Goal: Check status: Check status

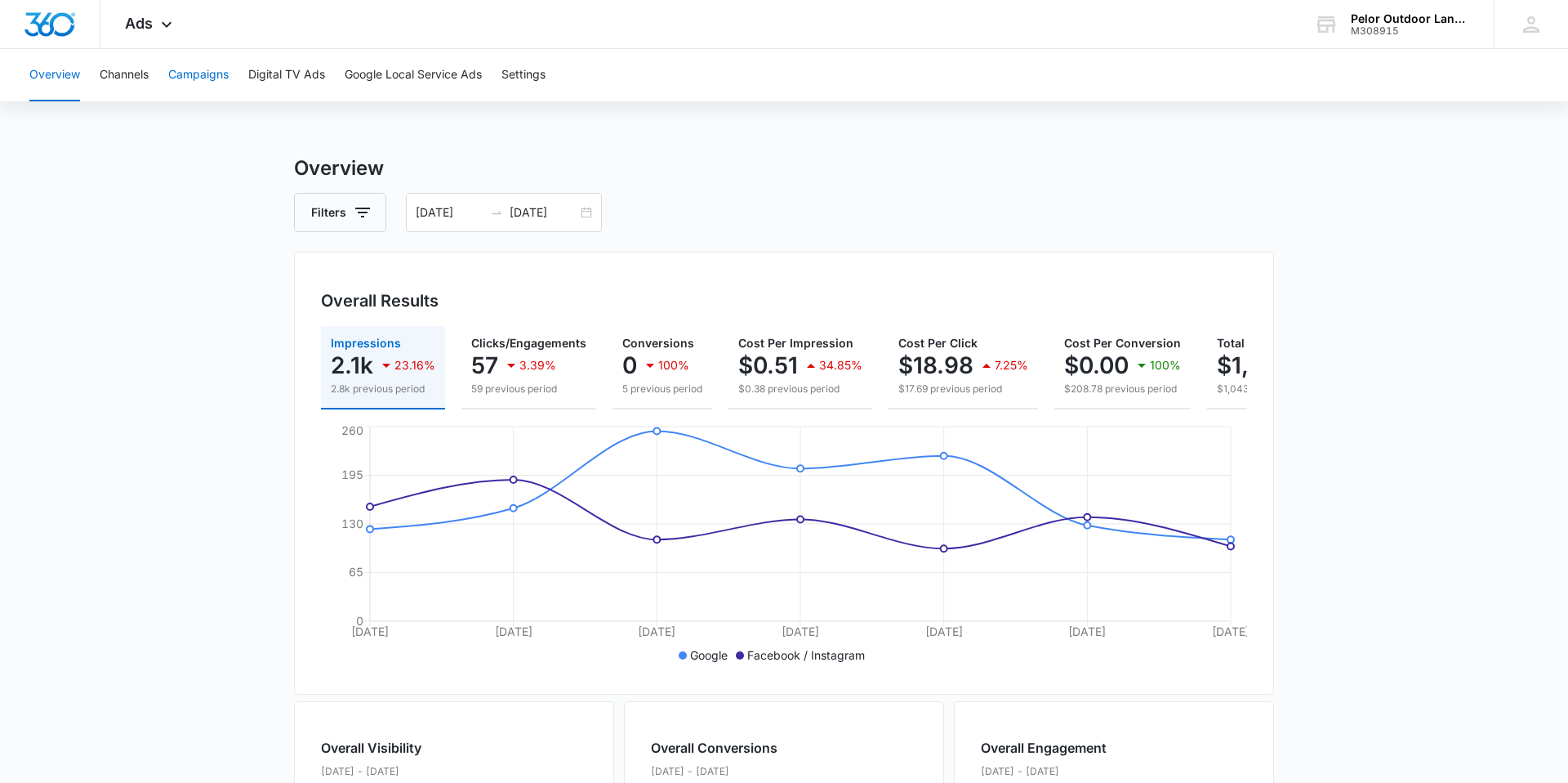
click at [208, 76] on button "Campaigns" at bounding box center [198, 75] width 61 height 52
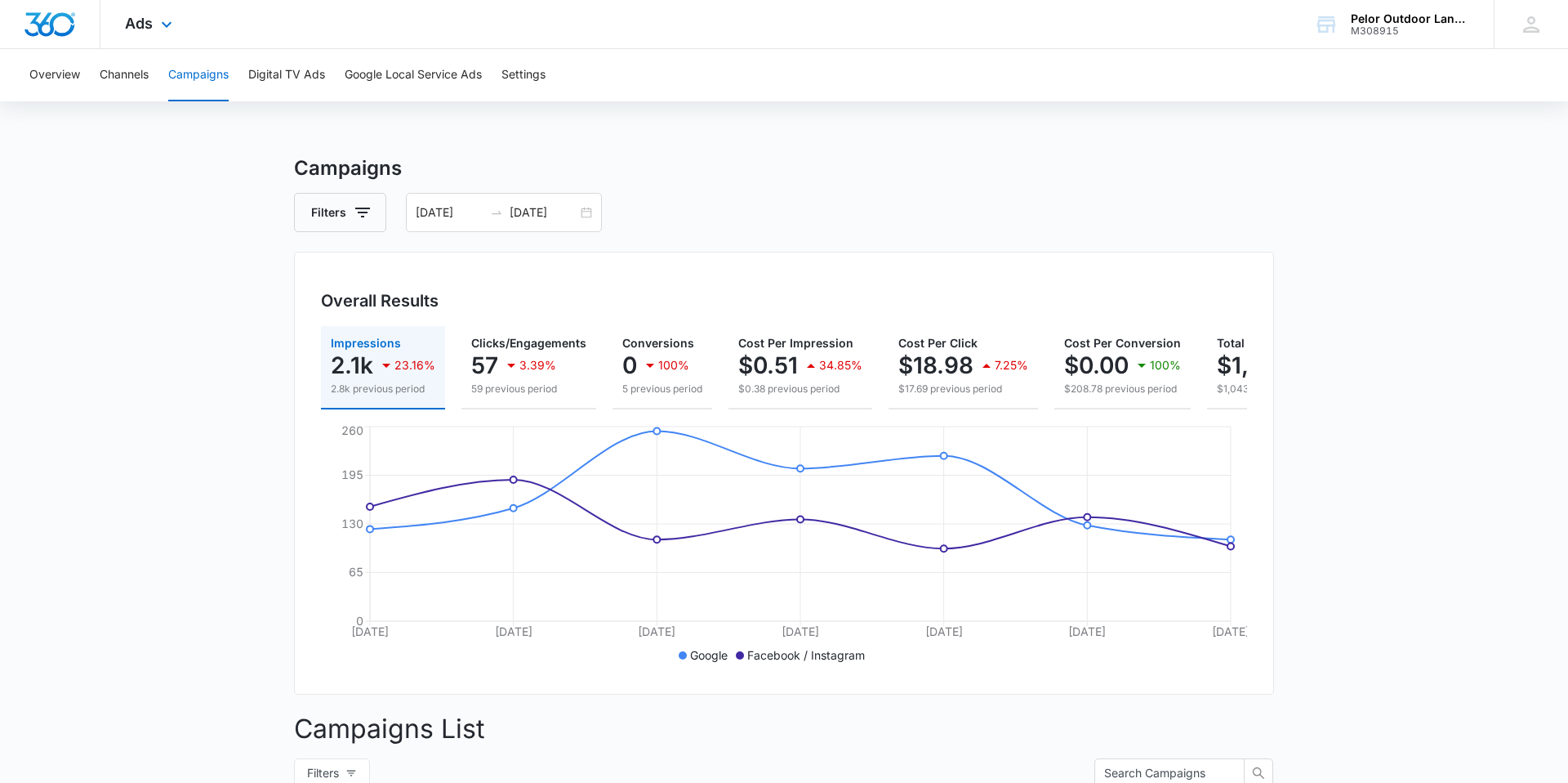
click at [154, 27] on div "Ads Apps Reputation Websites Forms CRM Email Social Payments POS Content Ads In…" at bounding box center [151, 24] width 101 height 48
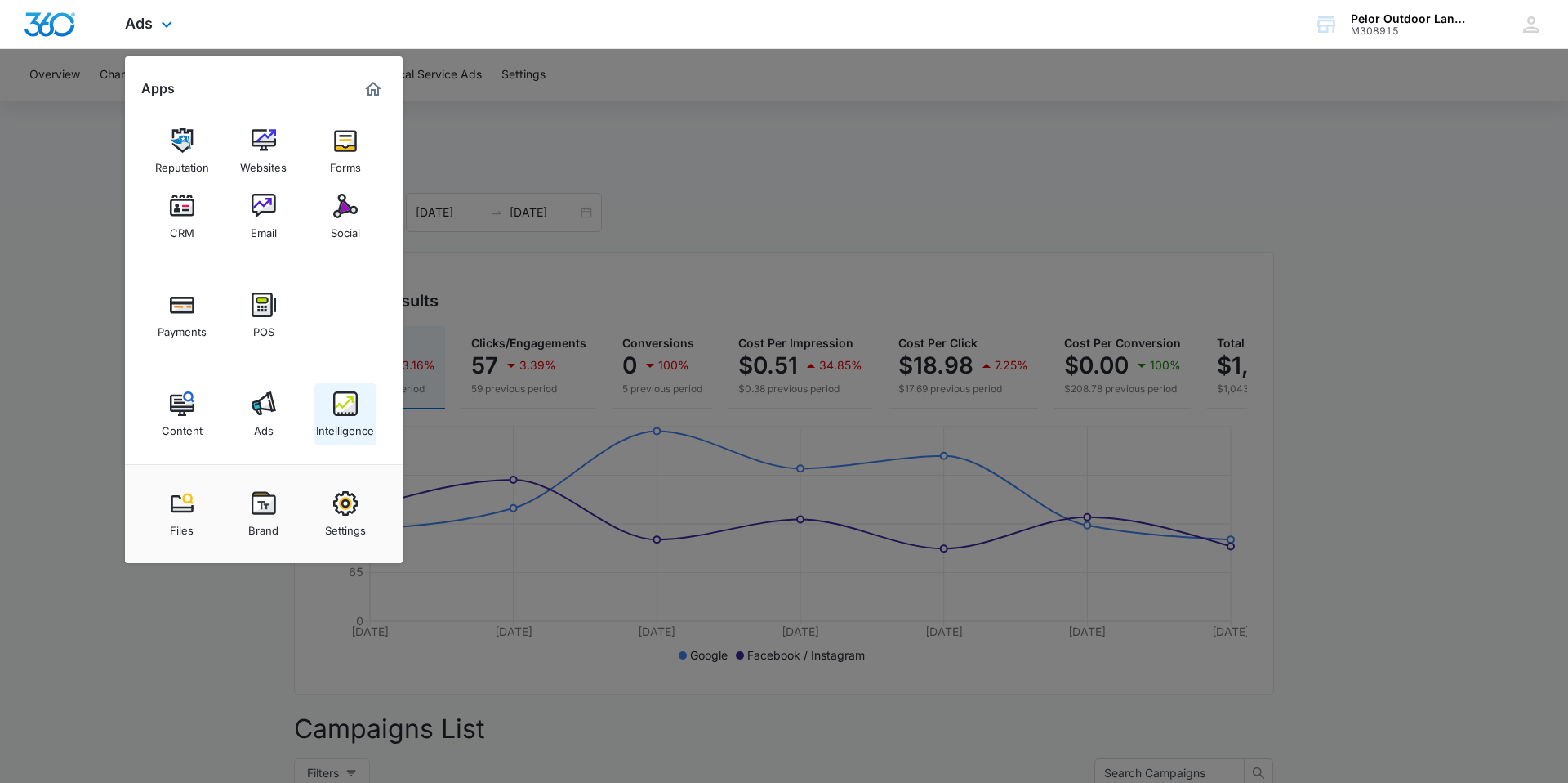
click at [353, 400] on img at bounding box center [345, 403] width 24 height 24
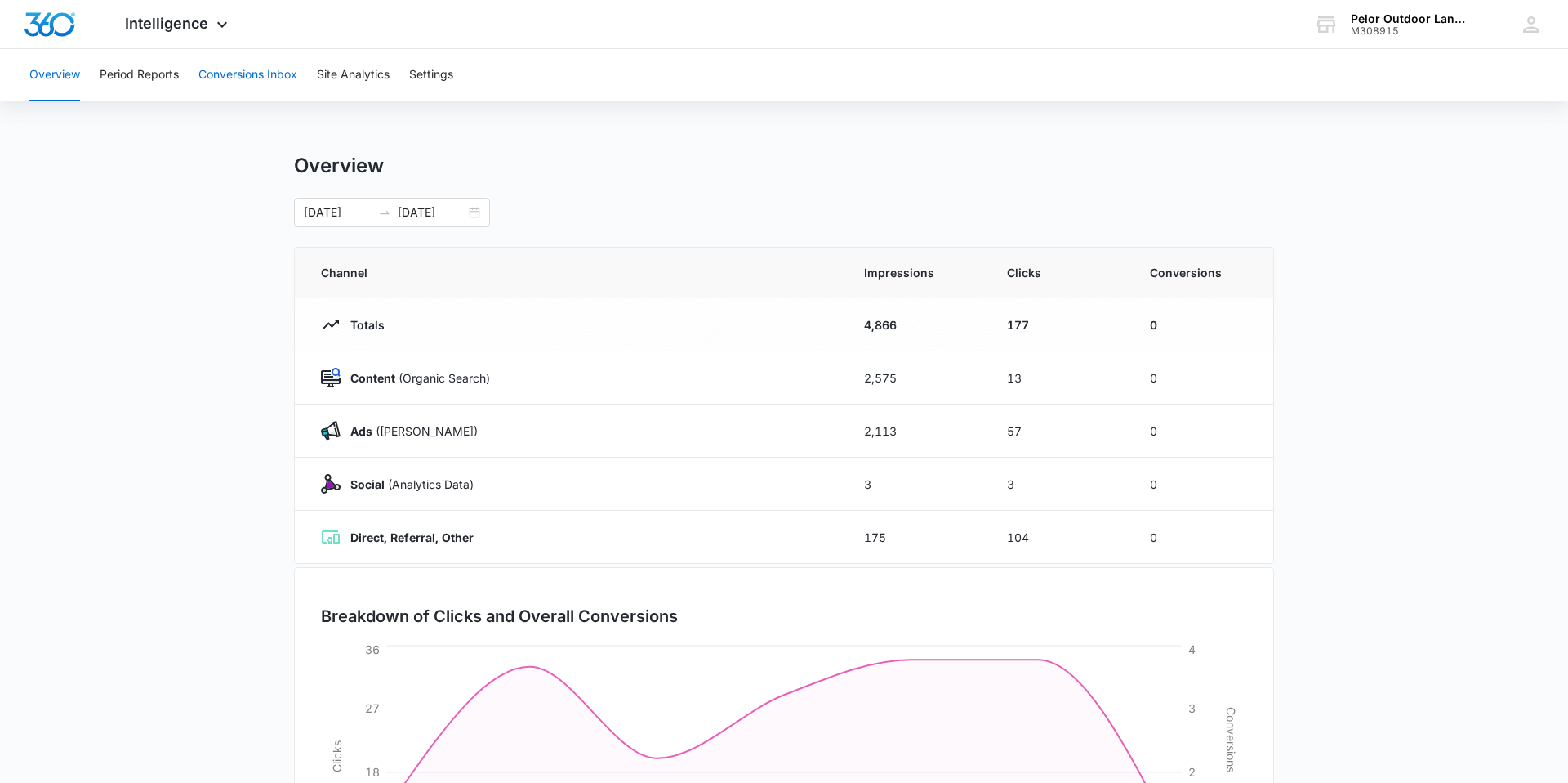
click at [257, 82] on button "Conversions Inbox" at bounding box center [247, 75] width 99 height 52
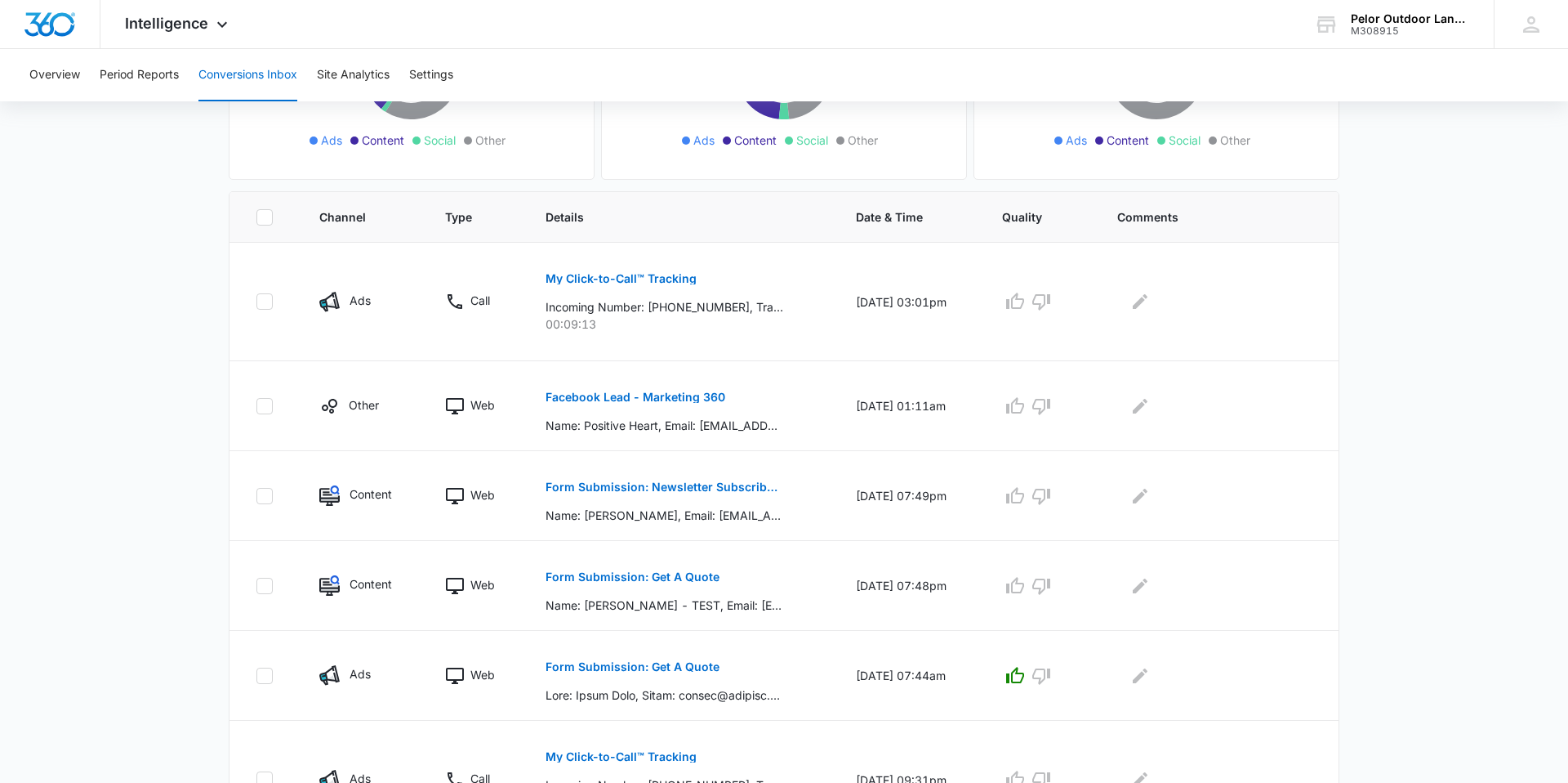
scroll to position [273, 0]
click at [1142, 405] on icon "Edit Comments" at bounding box center [1140, 405] width 15 height 15
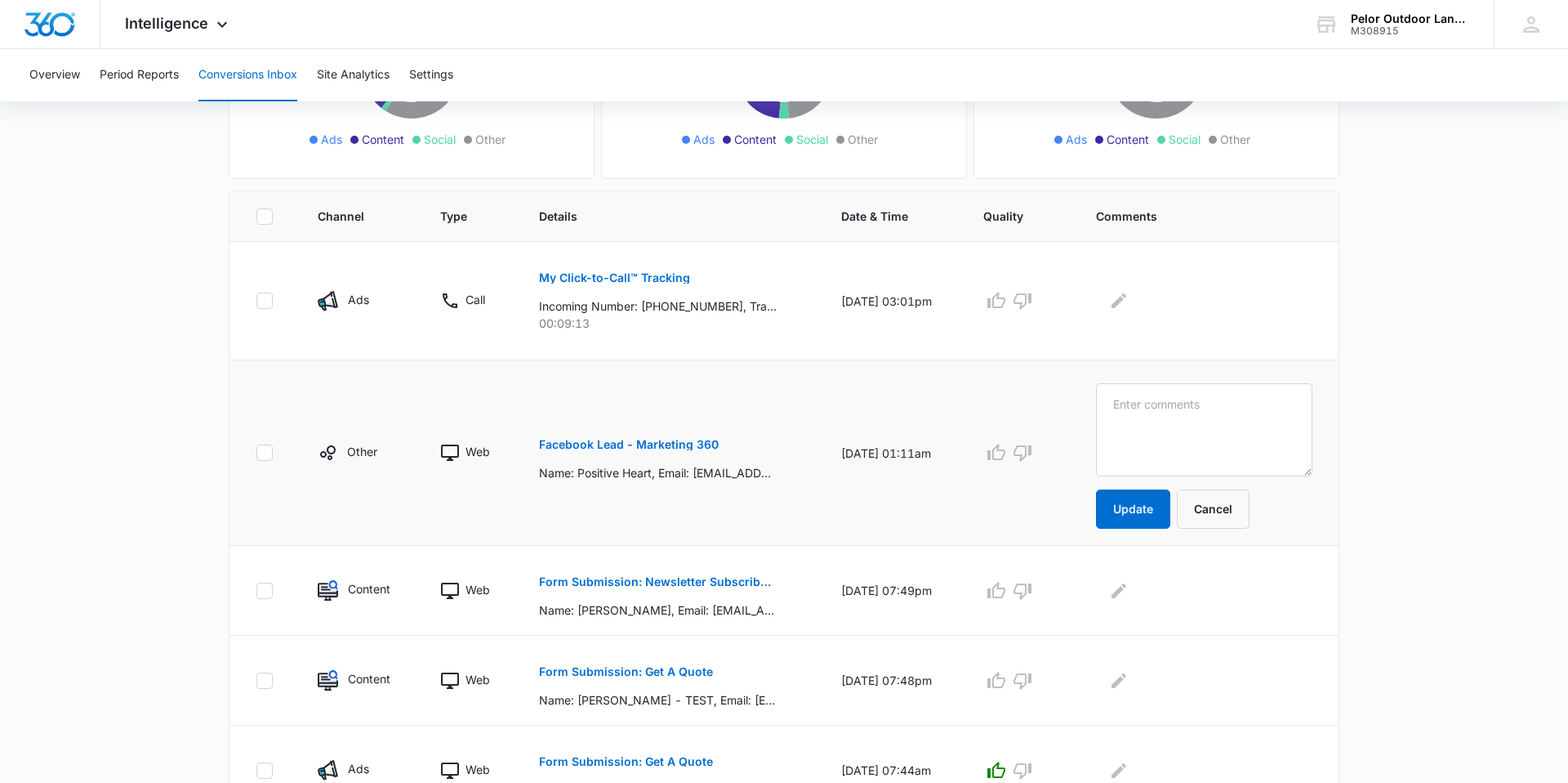
click at [250, 454] on td at bounding box center [264, 453] width 68 height 186
click at [188, 415] on main "Filters [DATE] [DATE] New Conversion Total Conversions: 59 Ads Content Social O…" at bounding box center [784, 651] width 1568 height 1613
click at [1248, 517] on button "Cancel" at bounding box center [1212, 508] width 72 height 39
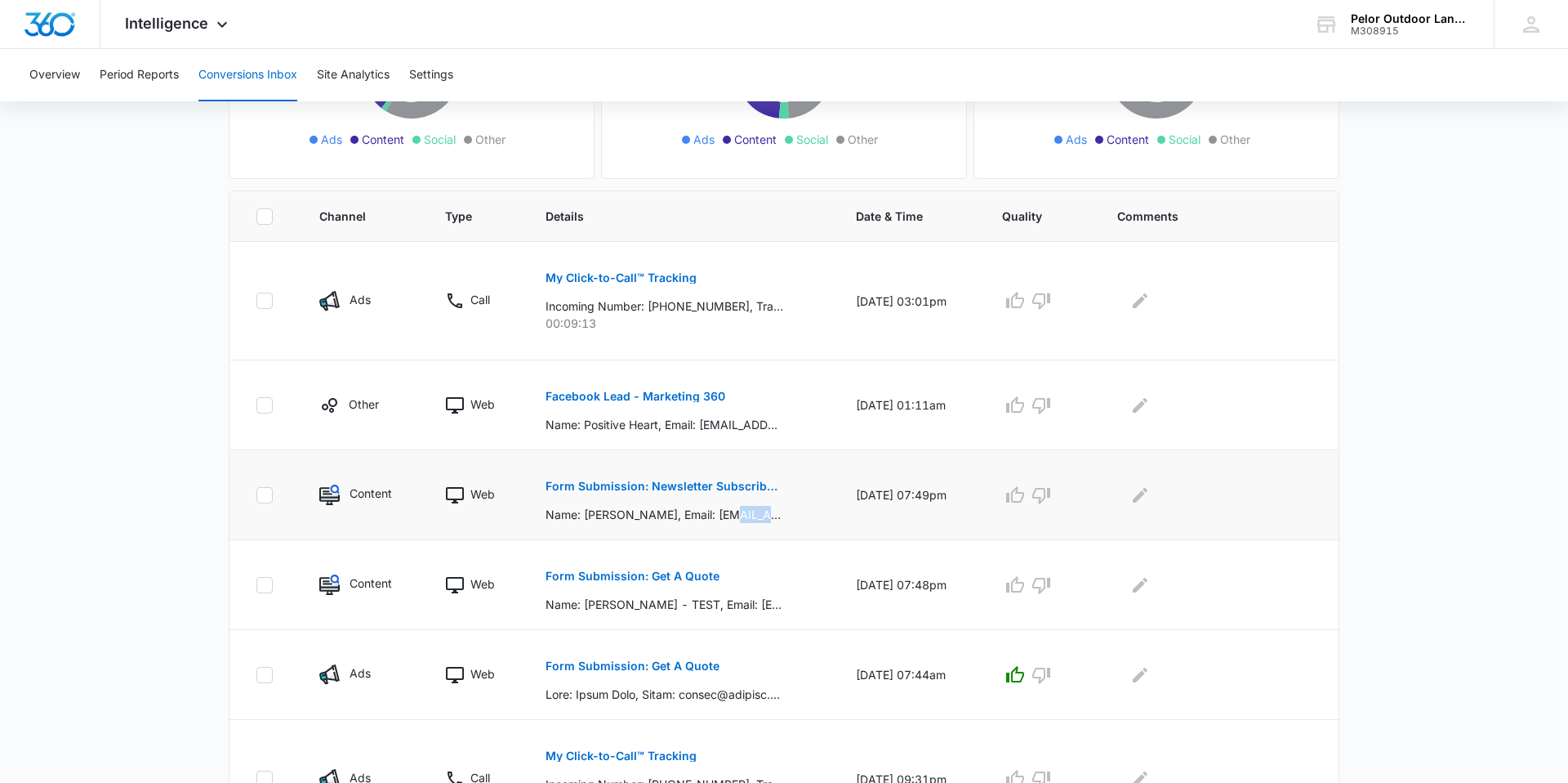
drag, startPoint x: 714, startPoint y: 513, endPoint x: 774, endPoint y: 527, distance: 61.6
click at [774, 526] on td "Form Submission: Newsletter Subscriber Form Name: [PERSON_NAME], Email: [EMAIL_…" at bounding box center [681, 495] width 311 height 90
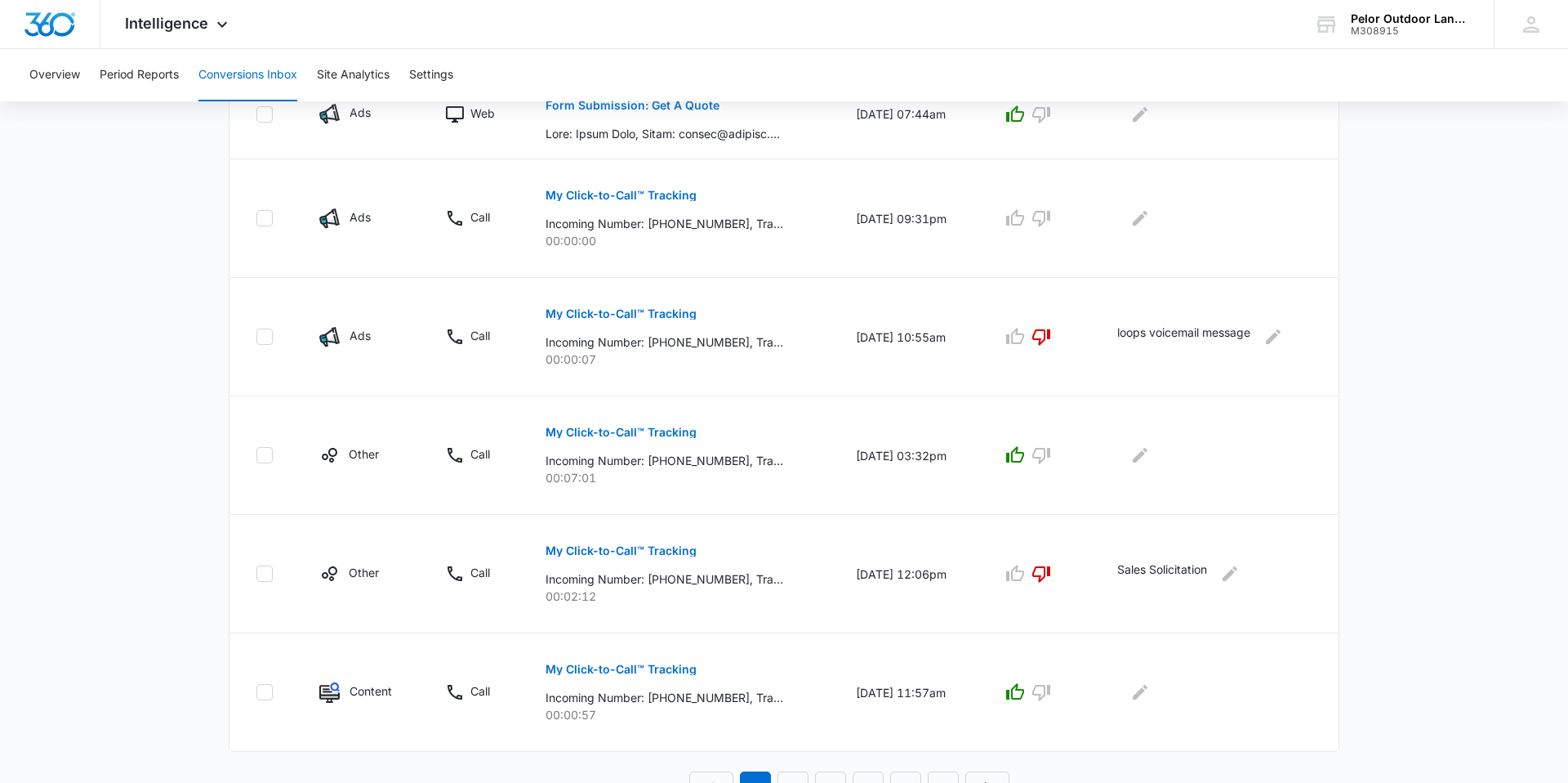
scroll to position [853, 0]
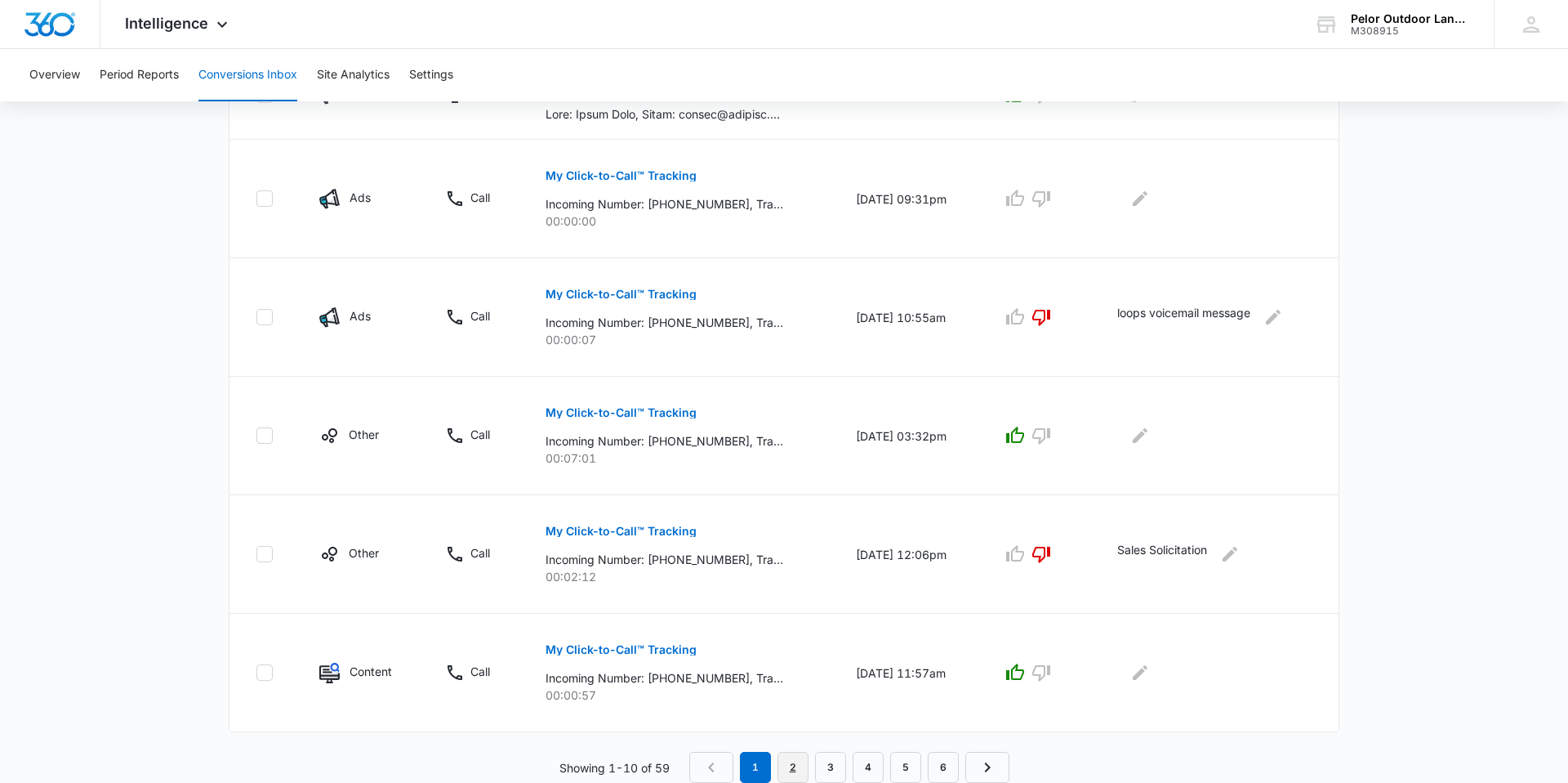
click at [789, 759] on link "2" at bounding box center [793, 766] width 31 height 31
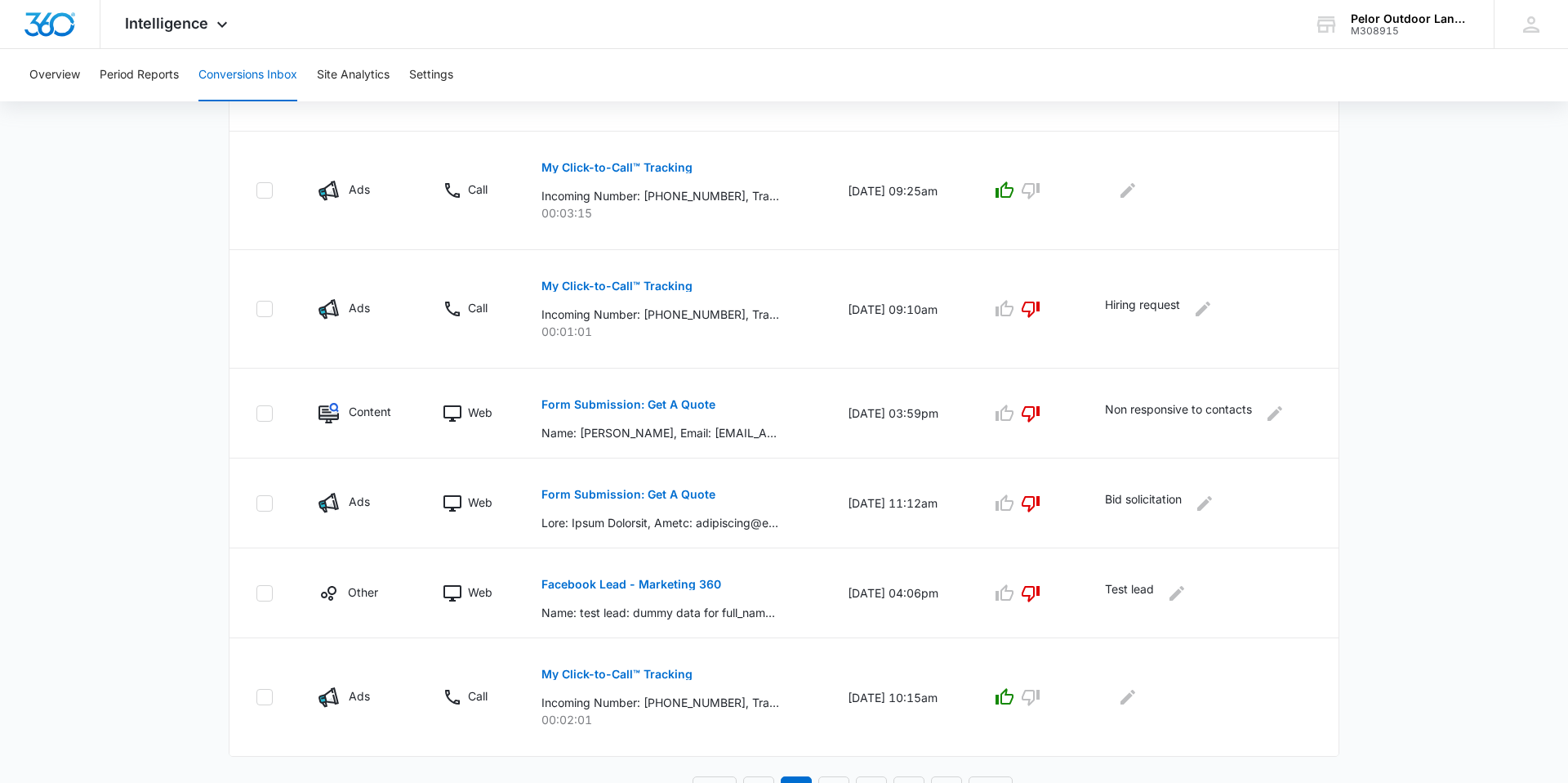
scroll to position [881, 0]
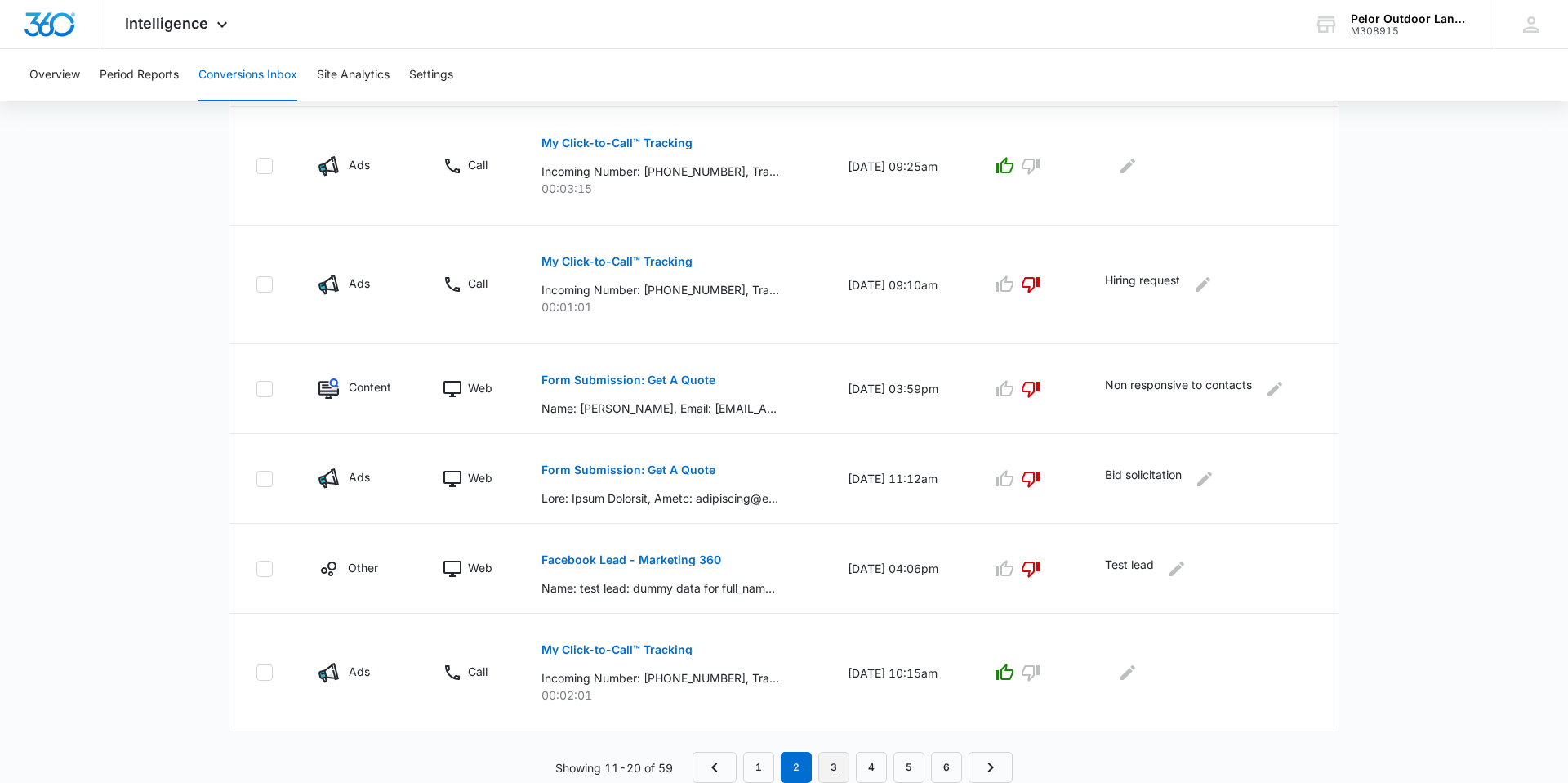
click at [834, 769] on link "3" at bounding box center [834, 766] width 31 height 31
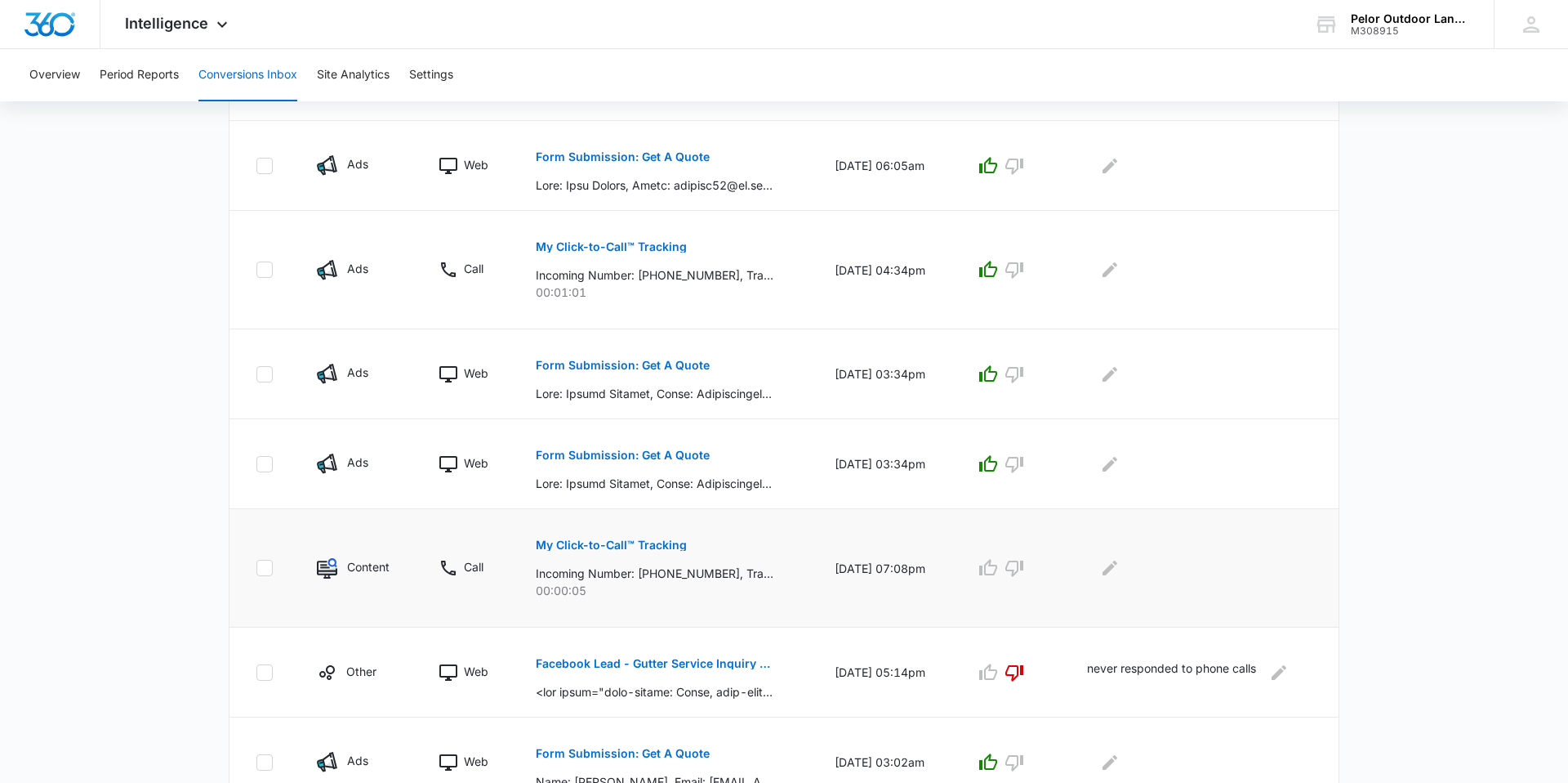
scroll to position [767, 0]
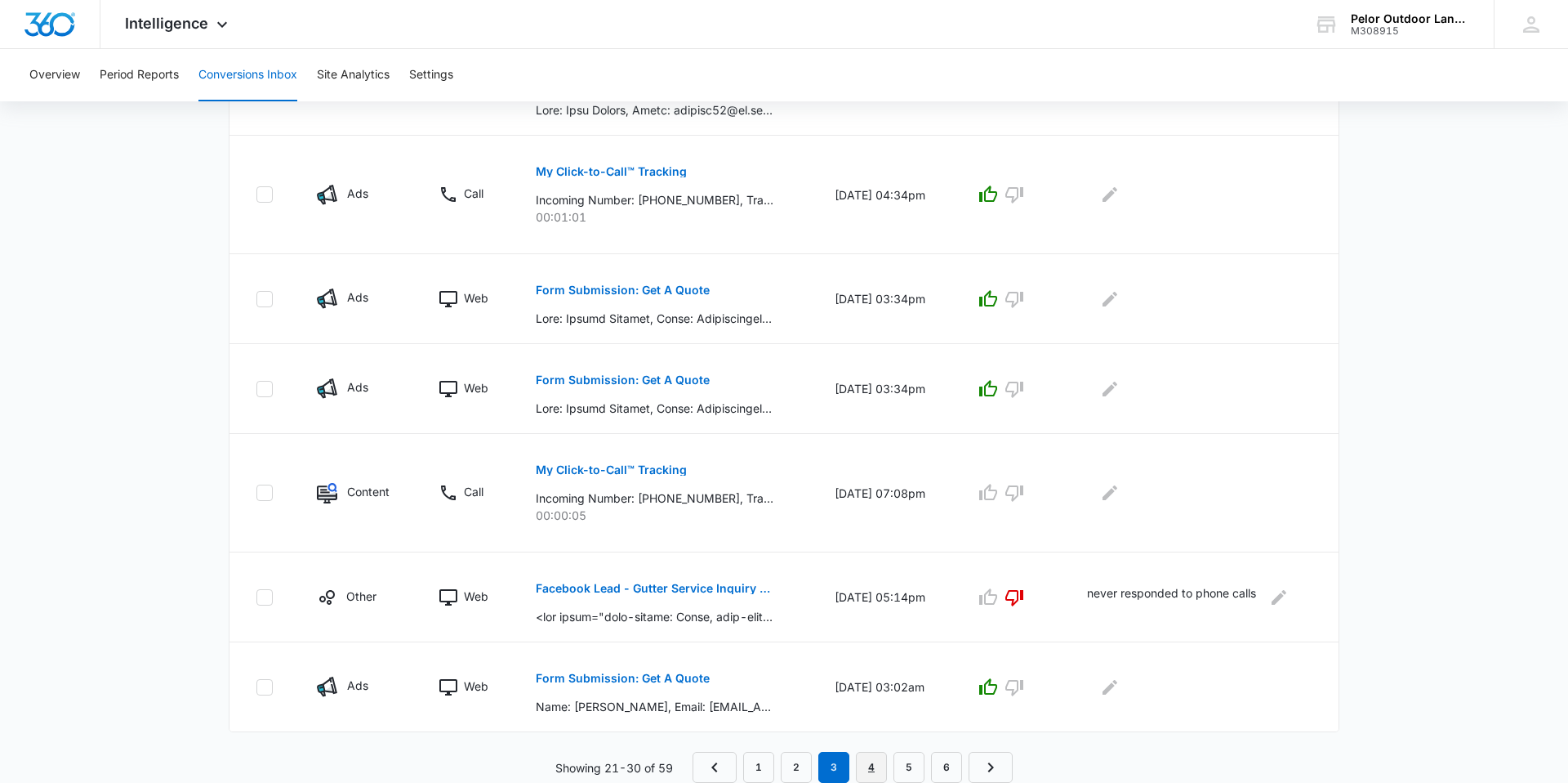
click at [877, 765] on link "4" at bounding box center [871, 766] width 31 height 31
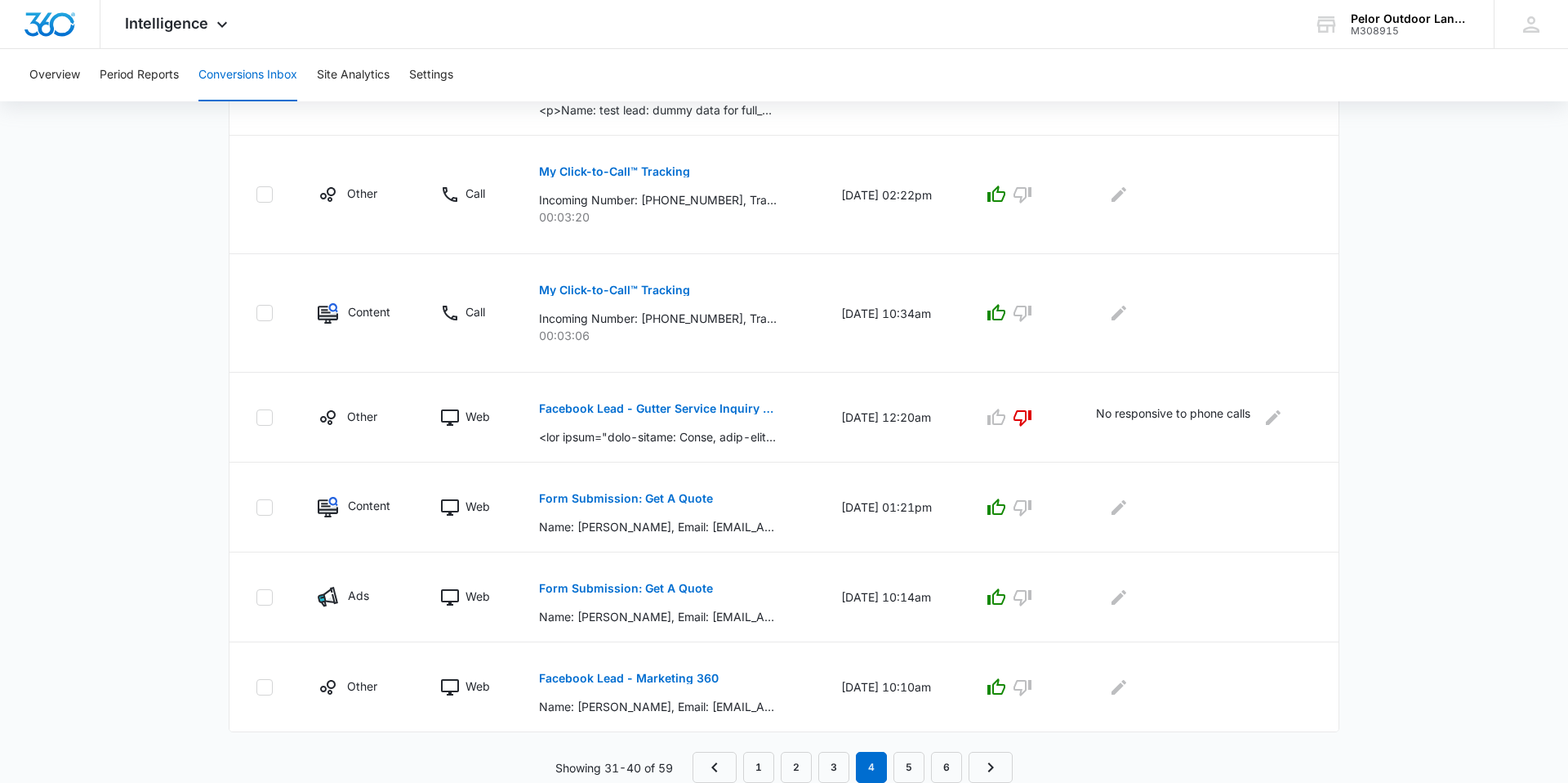
click at [166, 494] on main "Filters [DATE] [DATE] New Conversion Total Conversions: 59 Ads Content Social O…" at bounding box center [784, 66] width 1568 height 1432
click at [911, 771] on link "5" at bounding box center [908, 766] width 31 height 31
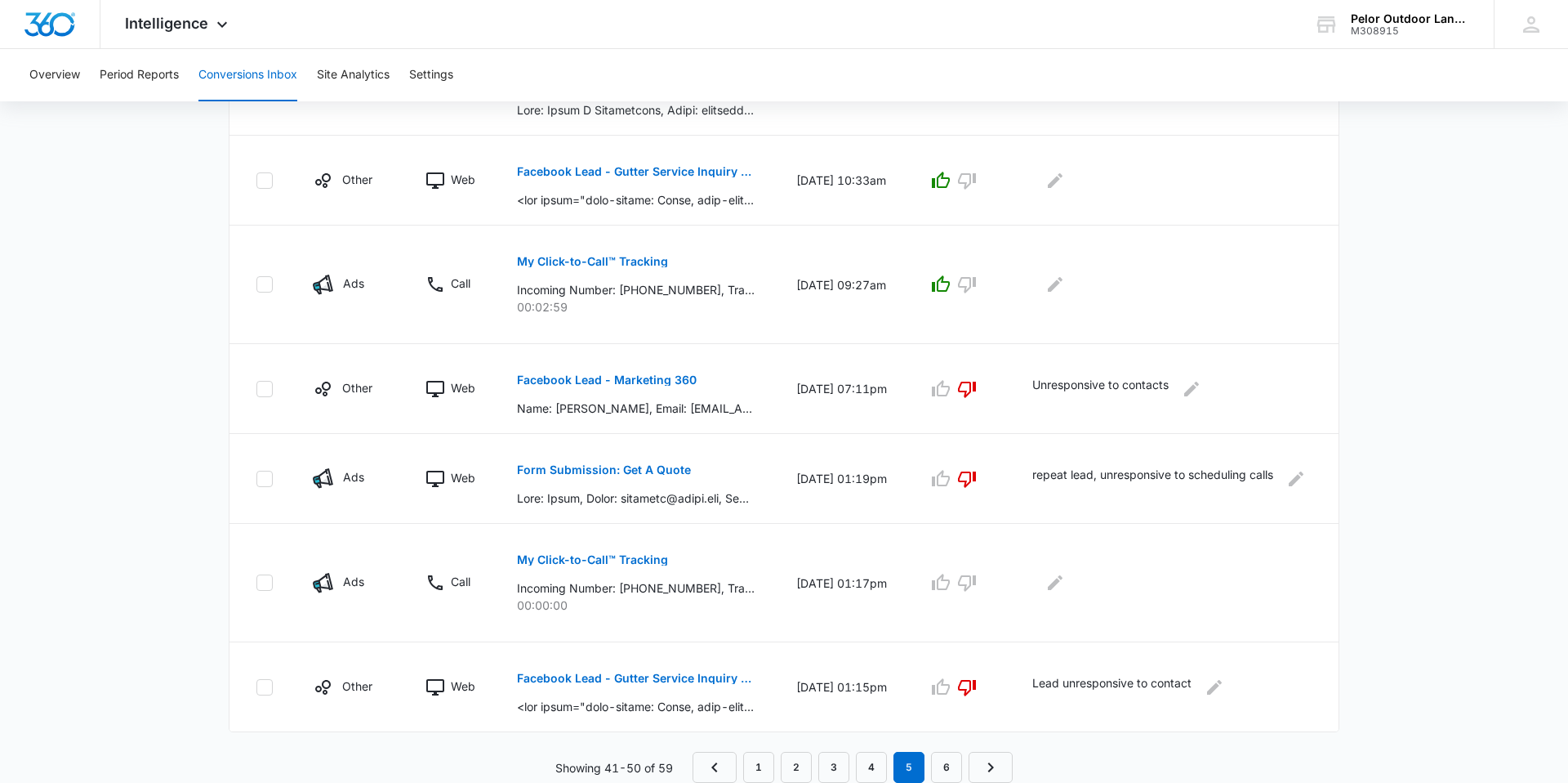
click at [113, 590] on main "Filters [DATE] [DATE] New Conversion Total Conversions: 59 Ads Content Social O…" at bounding box center [784, 66] width 1568 height 1432
click at [942, 766] on link "6" at bounding box center [946, 766] width 31 height 31
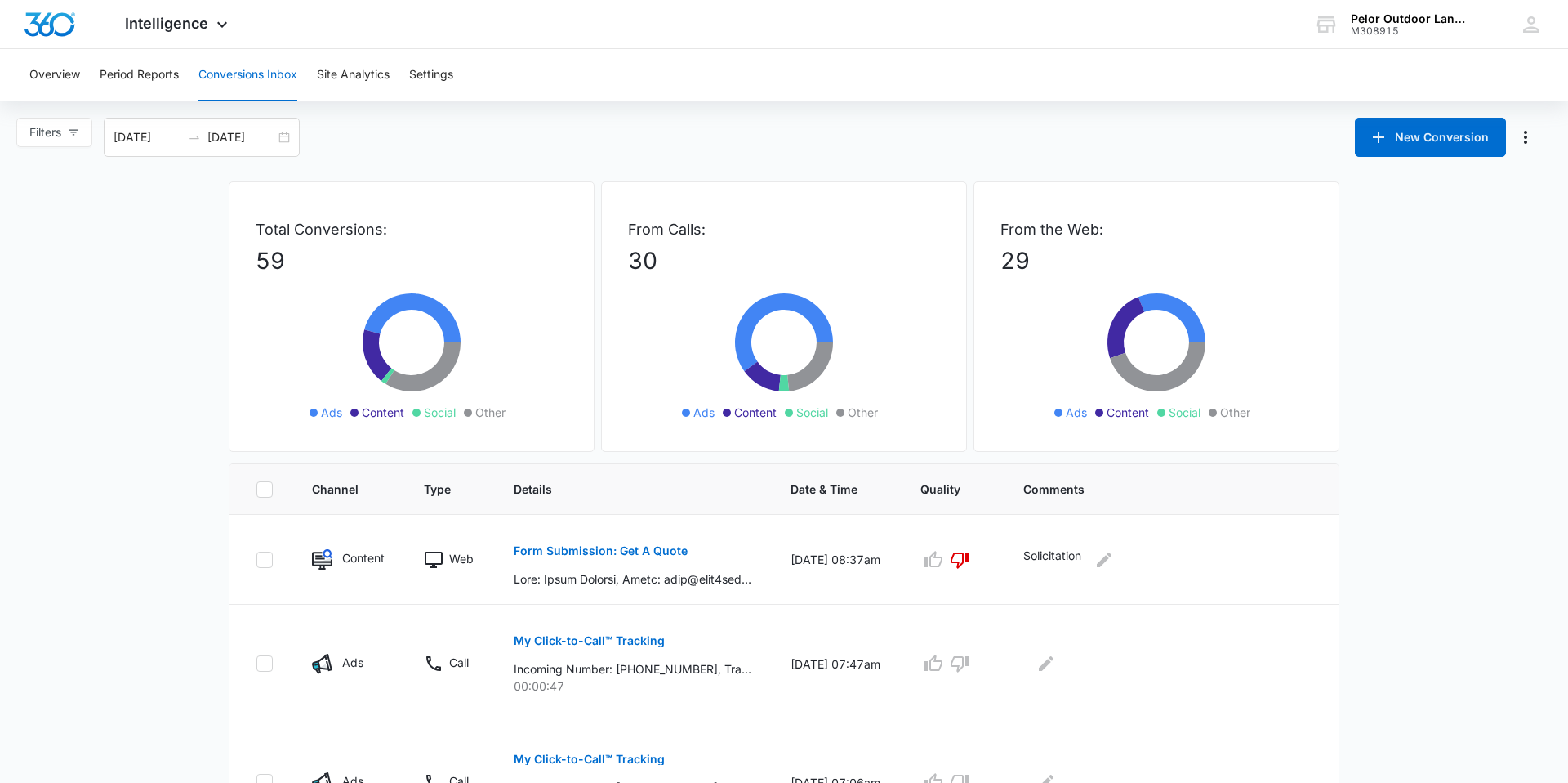
scroll to position [820, 0]
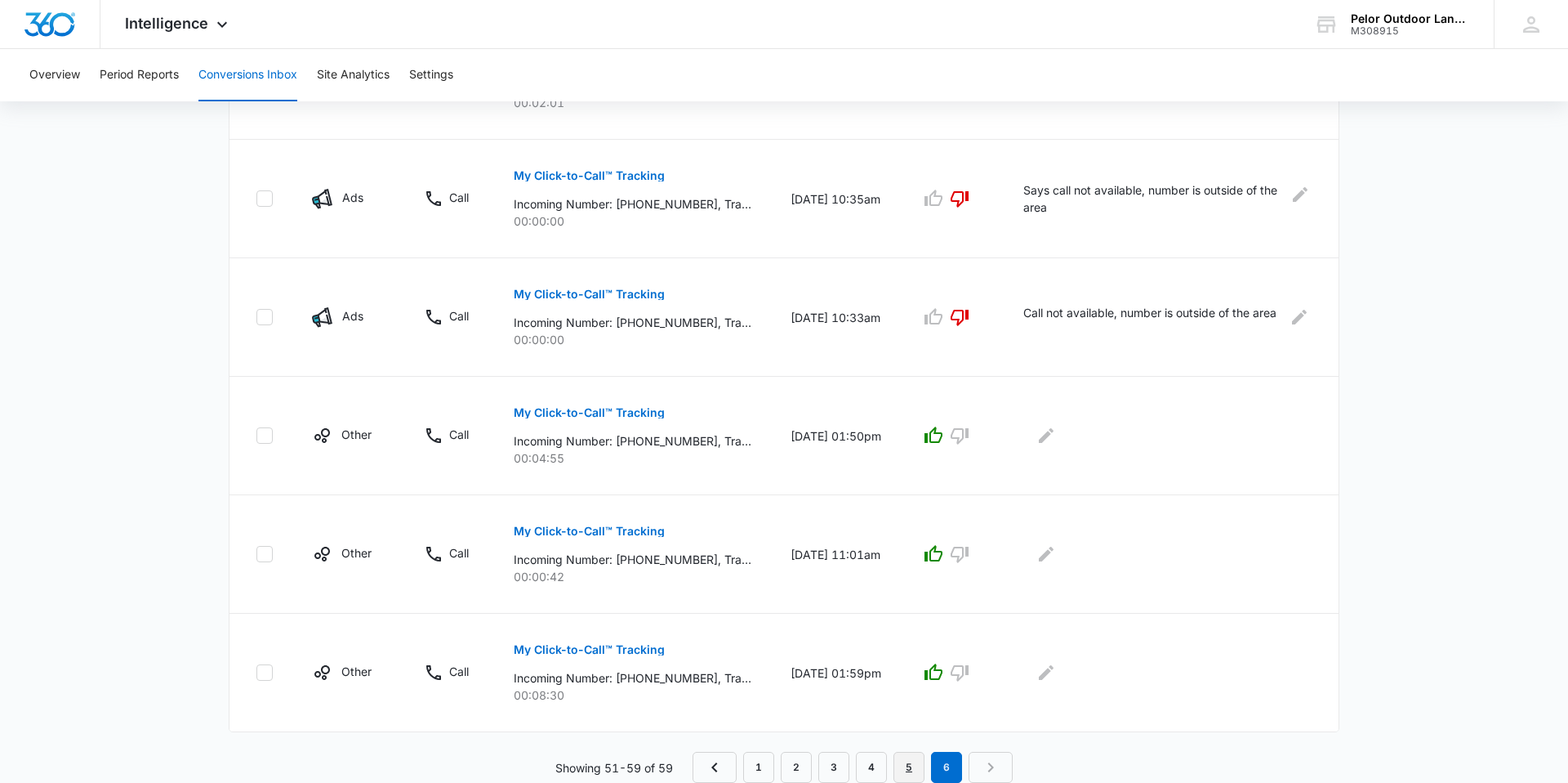
click at [915, 762] on link "5" at bounding box center [908, 766] width 31 height 31
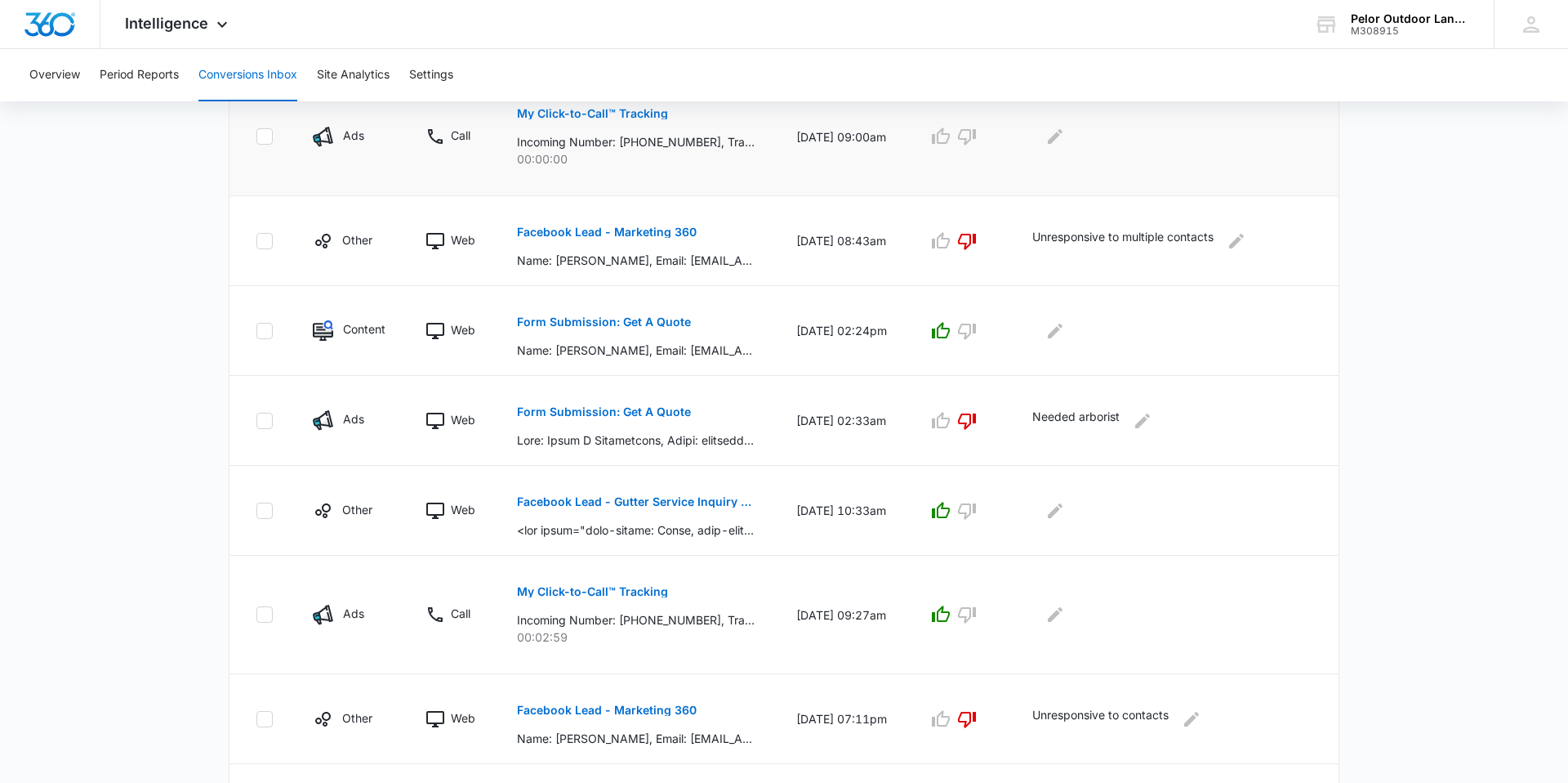
scroll to position [767, 0]
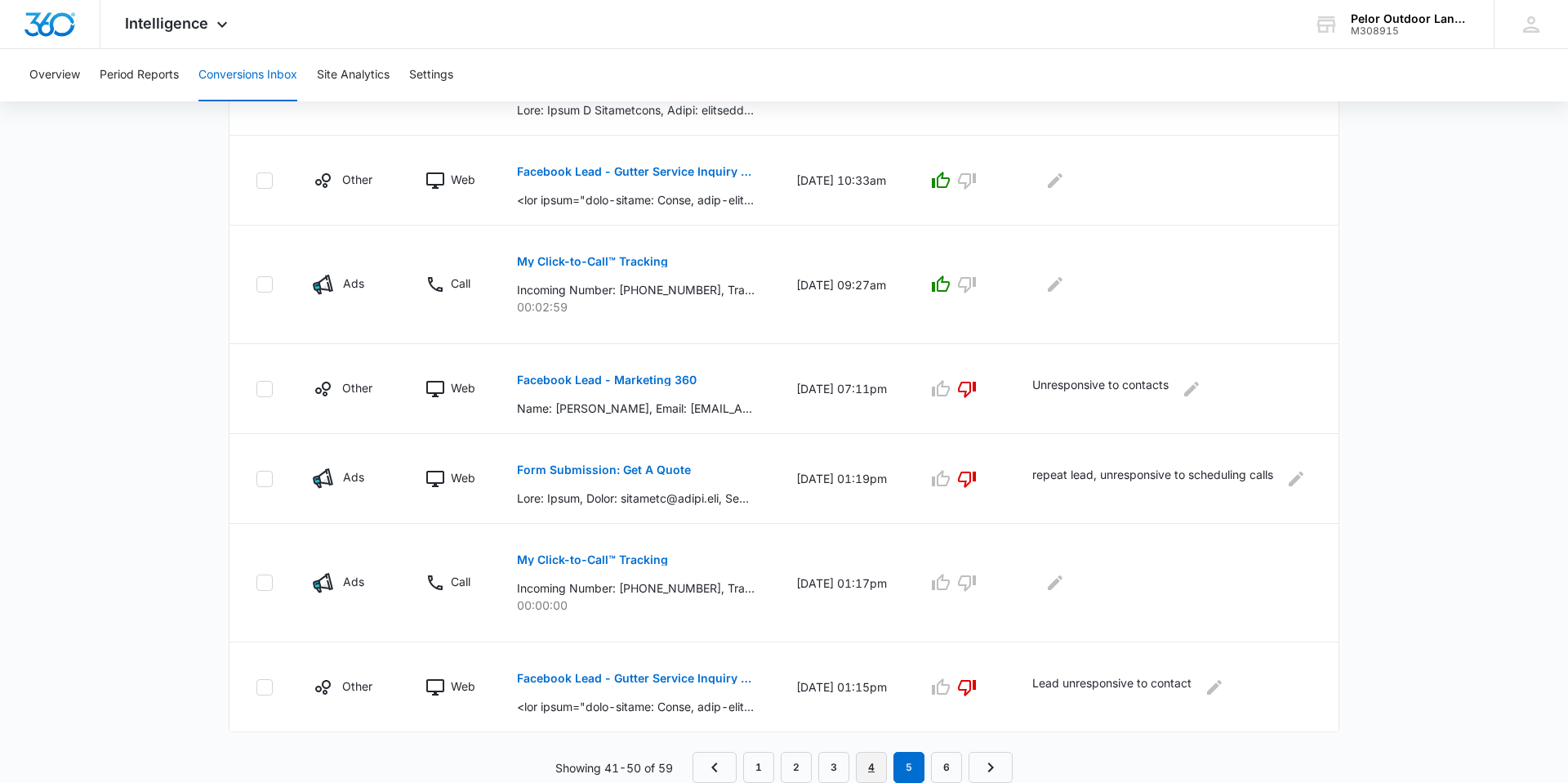
click at [872, 770] on link "4" at bounding box center [871, 766] width 31 height 31
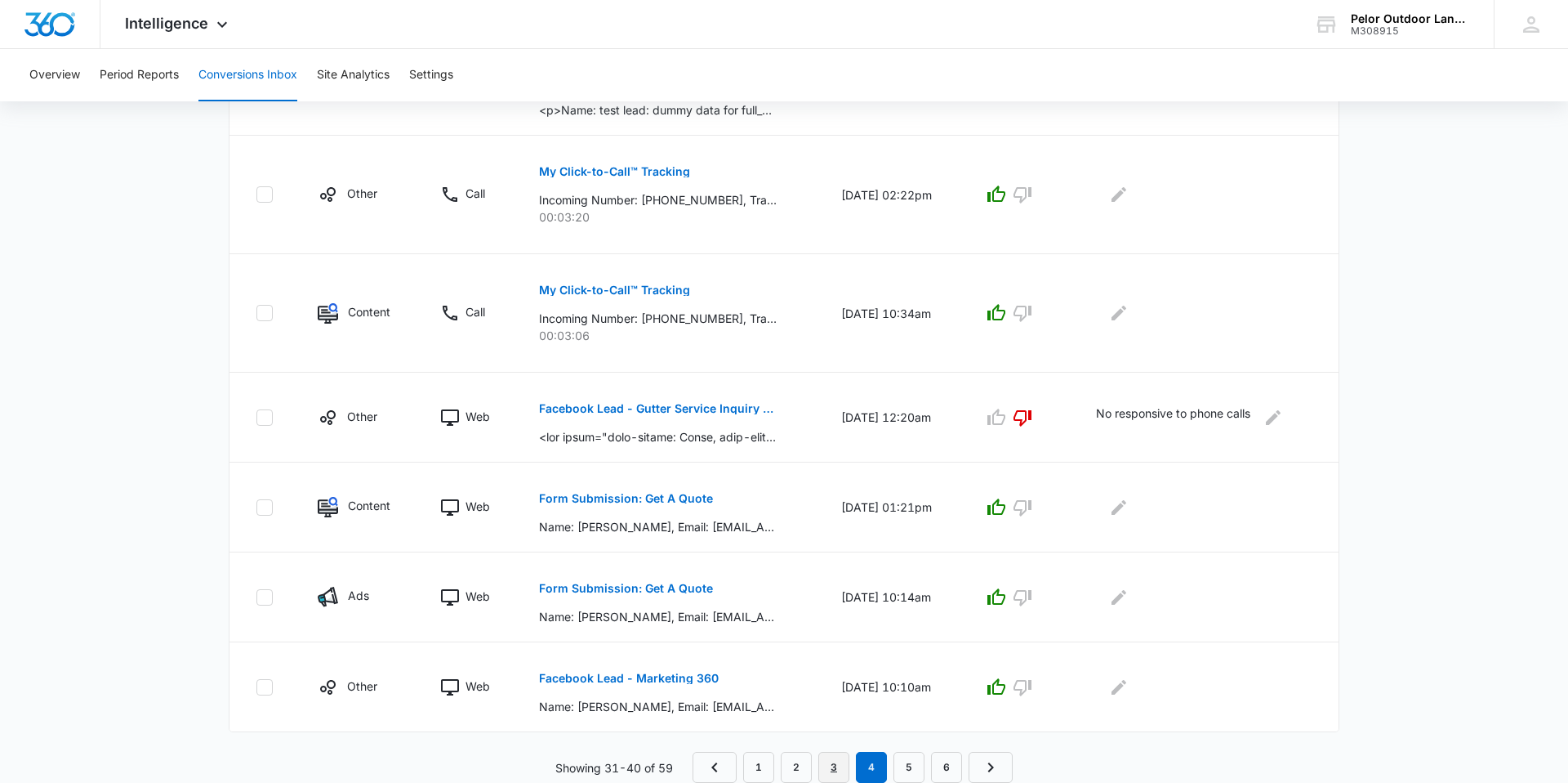
click at [835, 758] on link "3" at bounding box center [834, 766] width 31 height 31
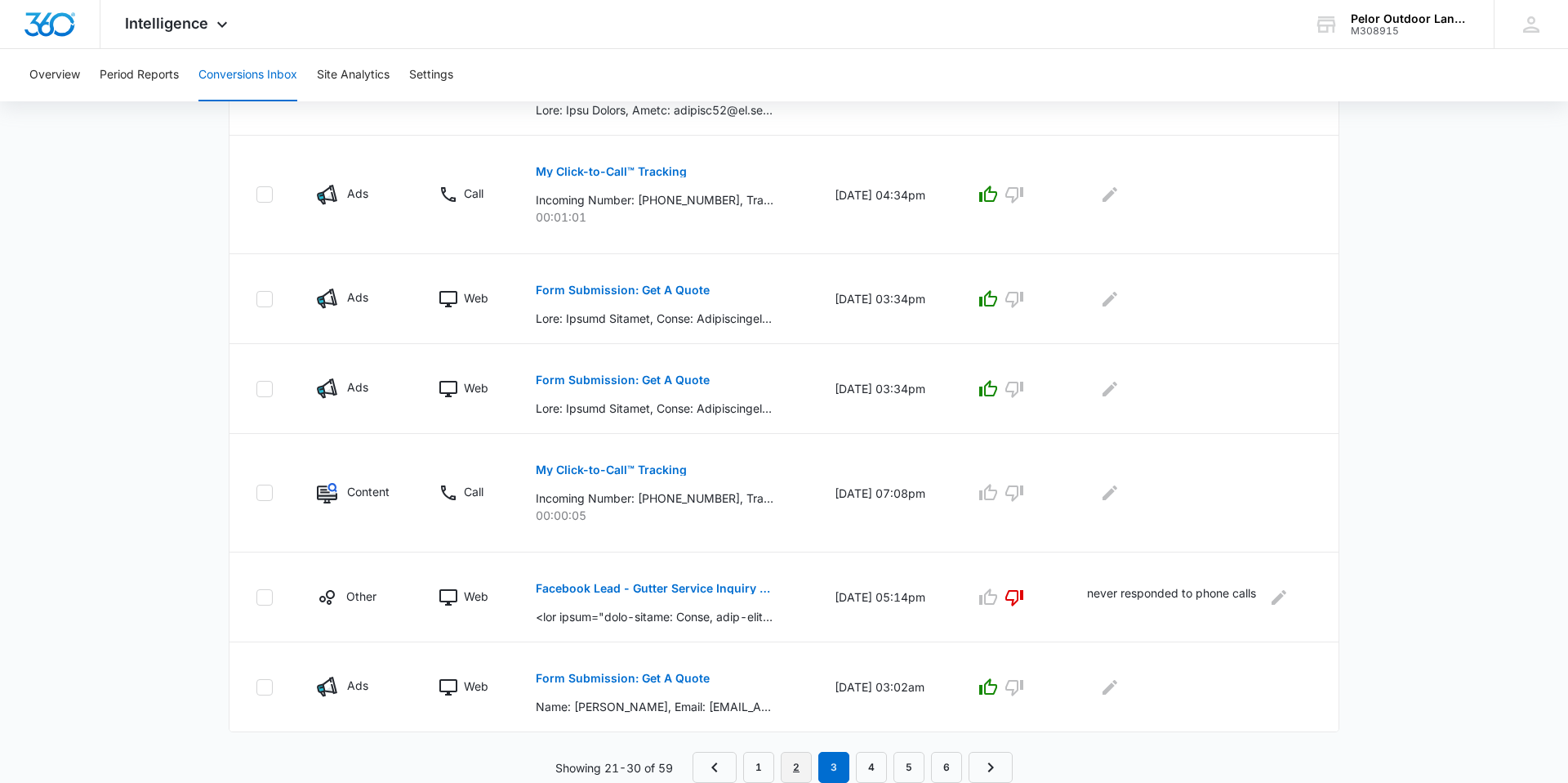
click at [797, 773] on link "2" at bounding box center [796, 766] width 31 height 31
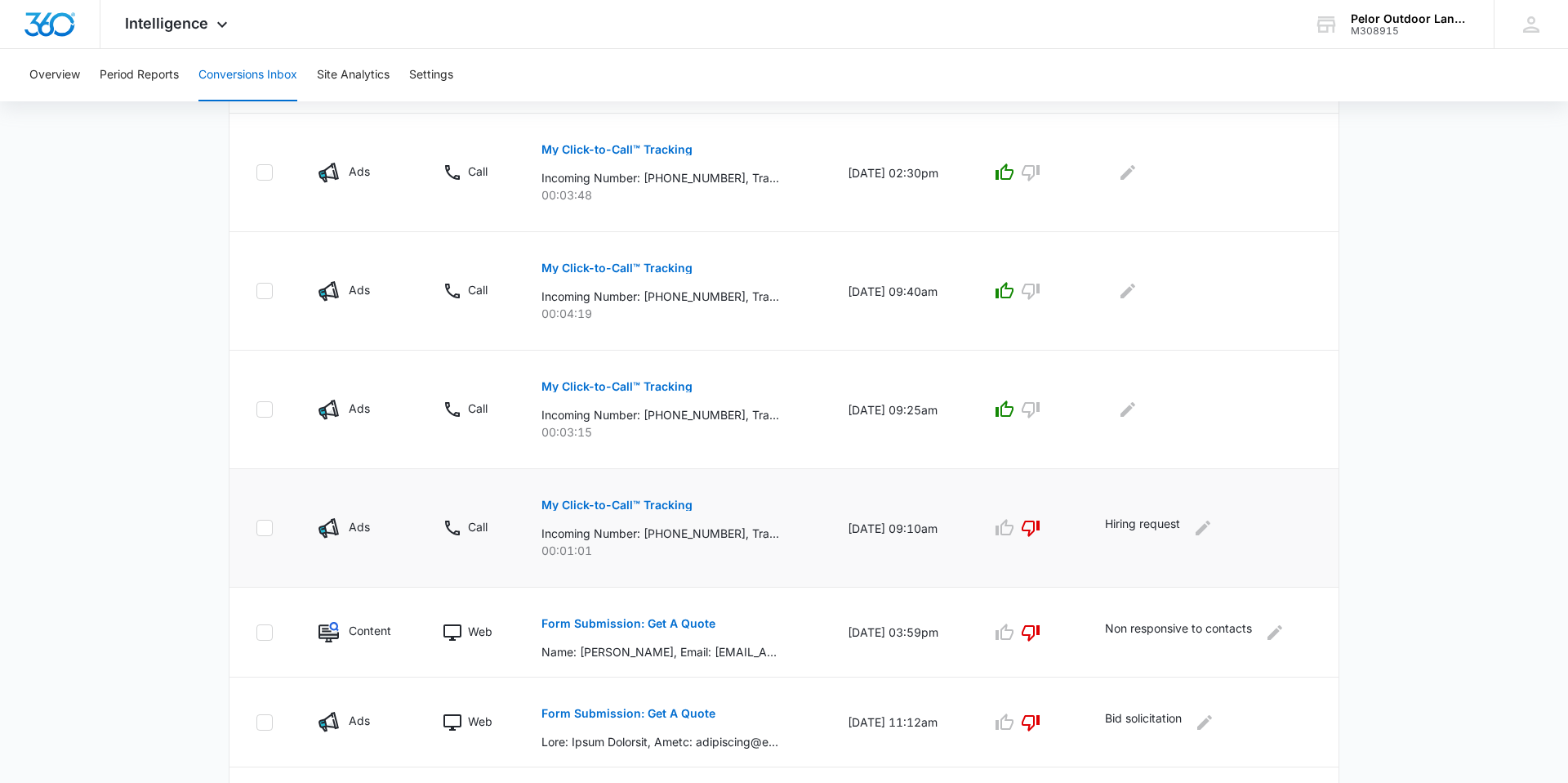
scroll to position [642, 0]
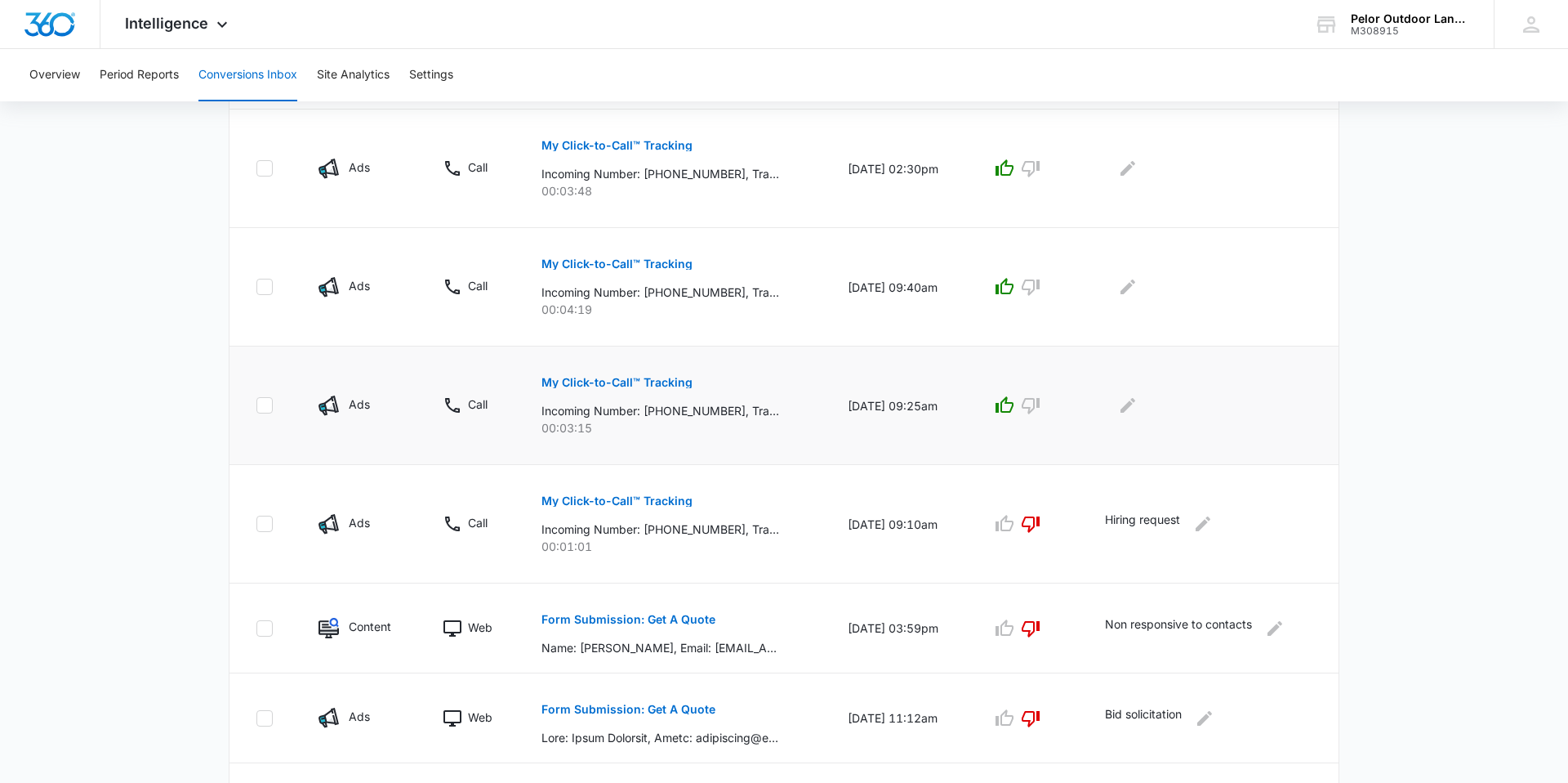
click at [636, 386] on p "My Click-to-Call™ Tracking" at bounding box center [616, 382] width 151 height 12
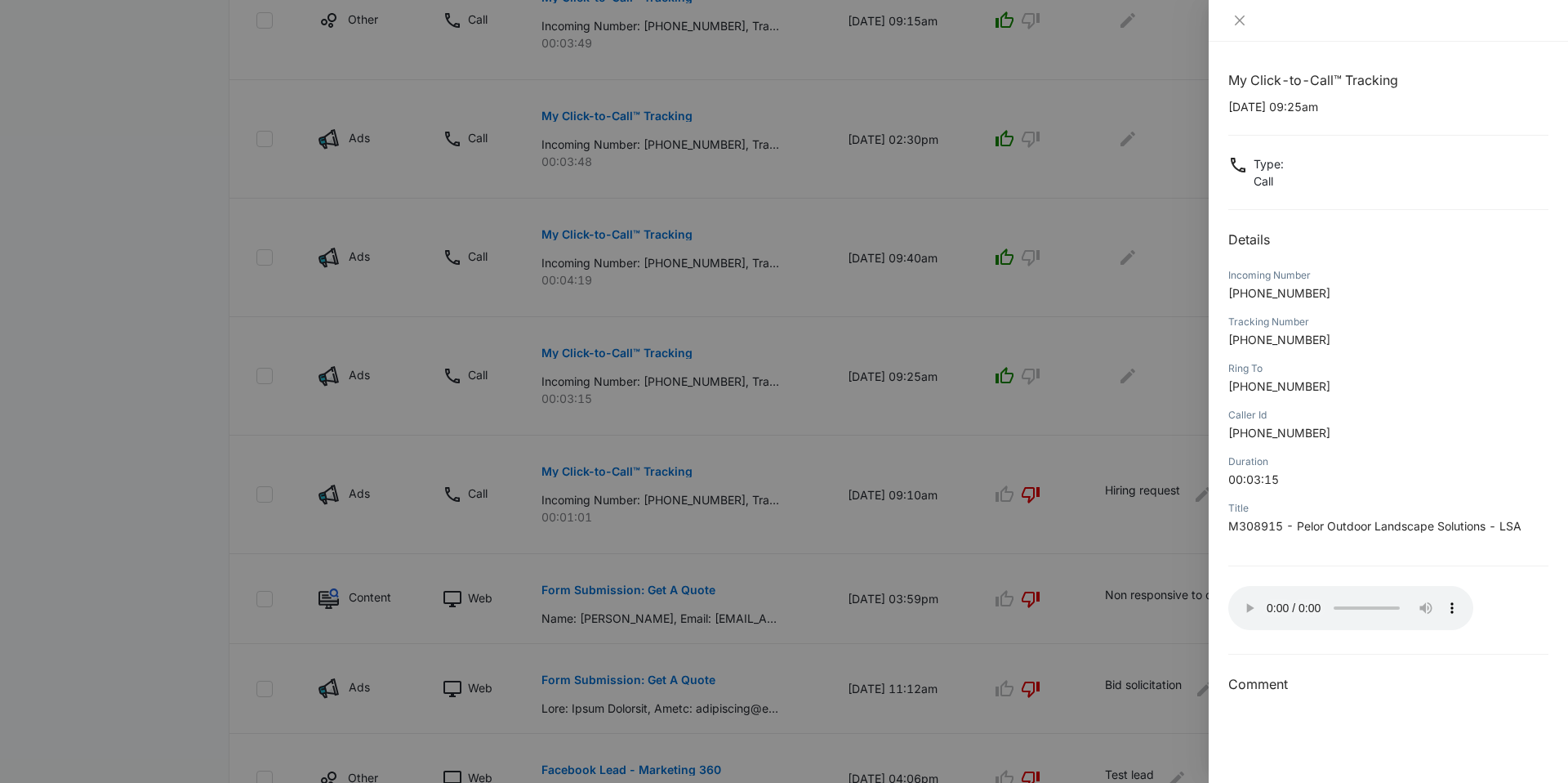
scroll to position [930, 0]
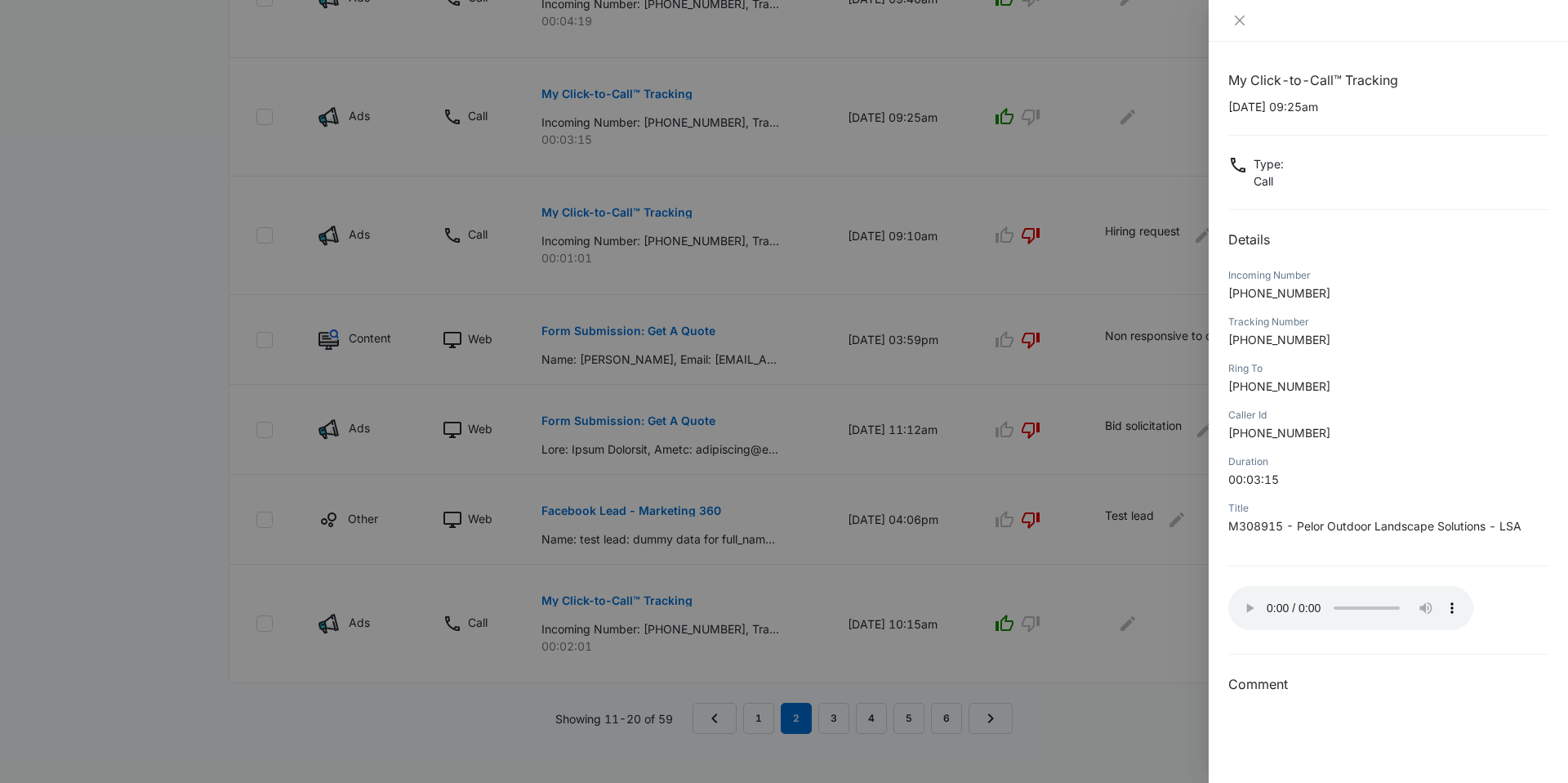
click at [179, 435] on div at bounding box center [784, 392] width 1568 height 783
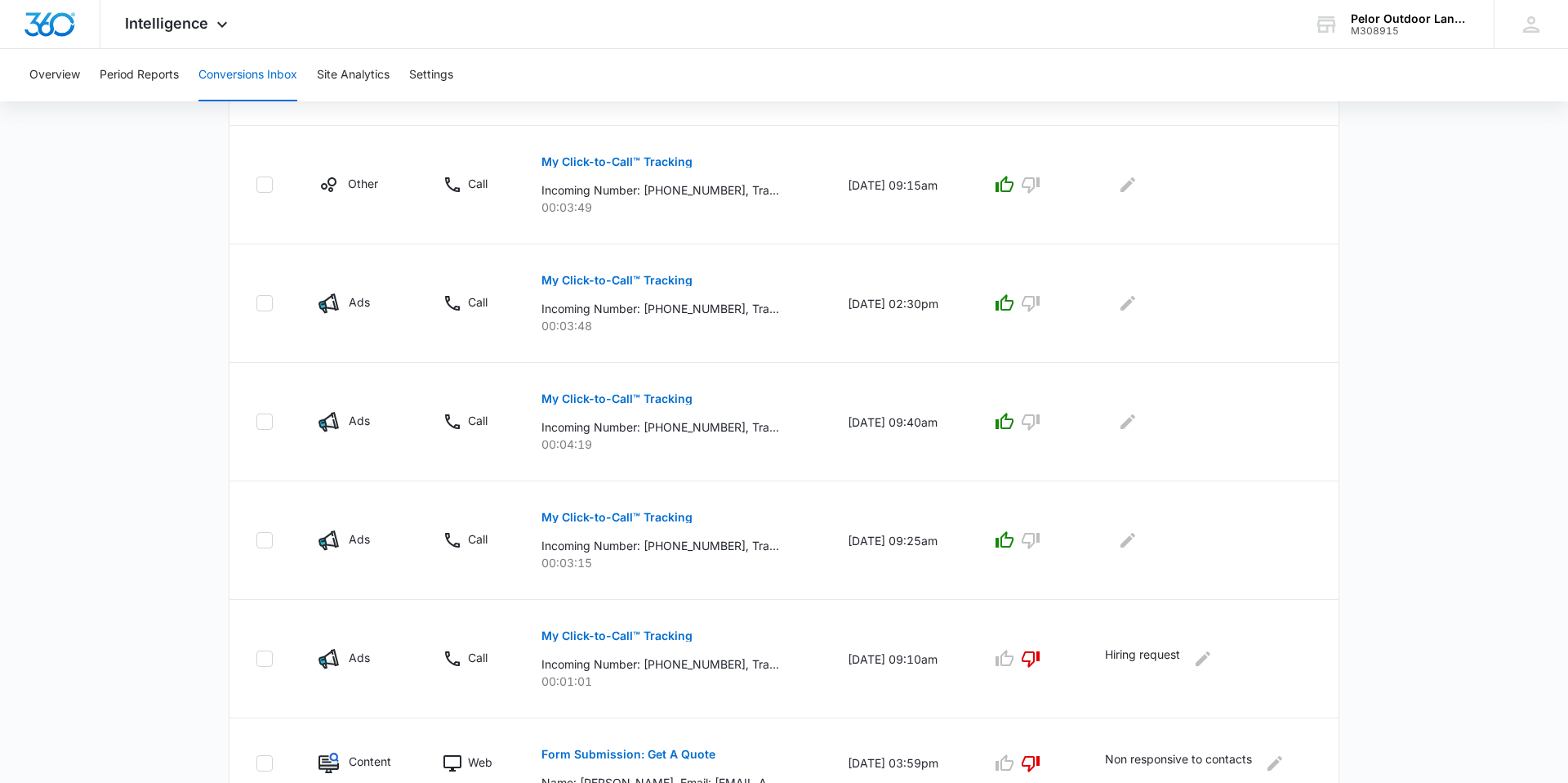
scroll to position [0, 0]
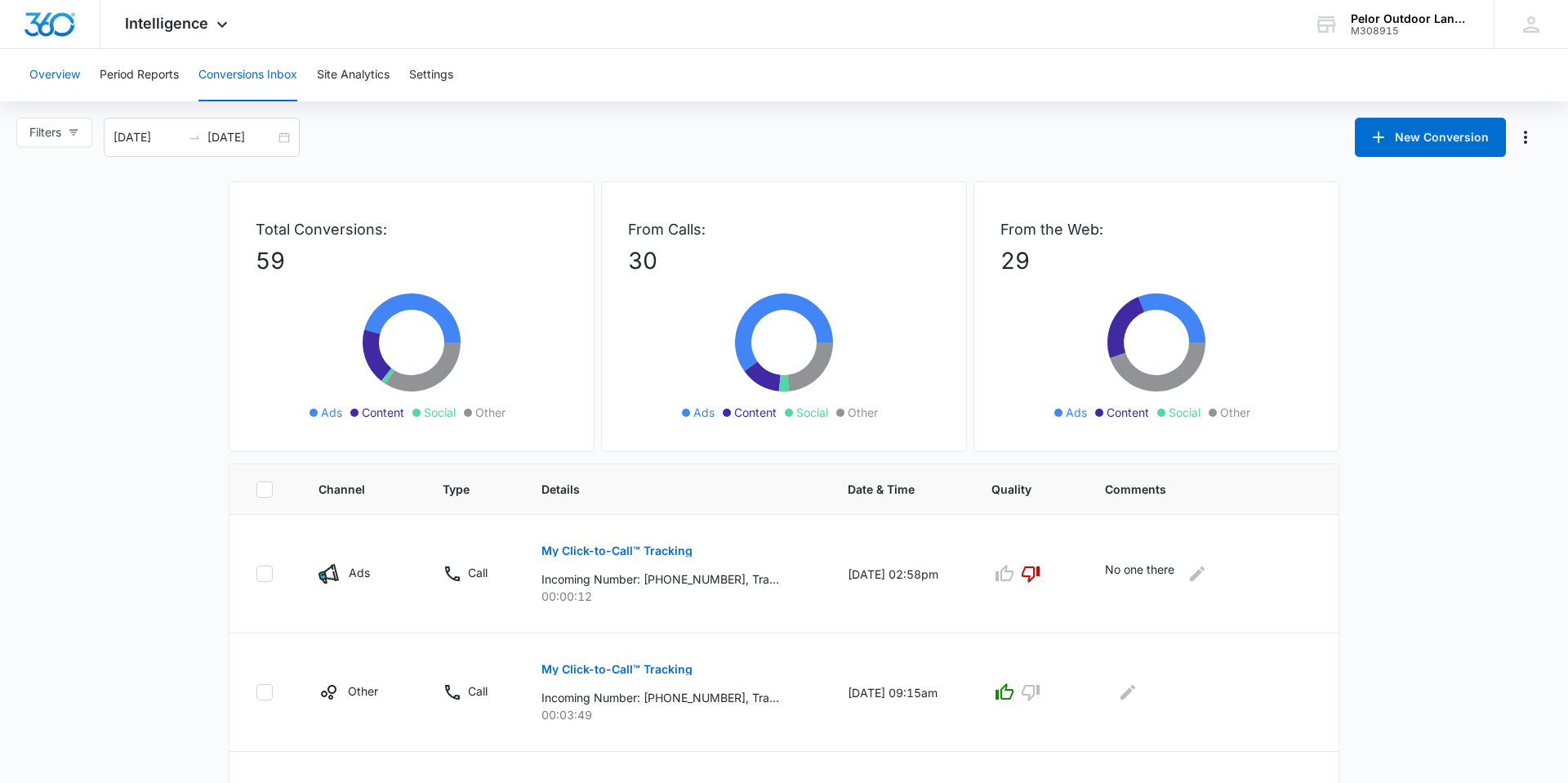
click at [56, 99] on button "Overview" at bounding box center [54, 75] width 51 height 52
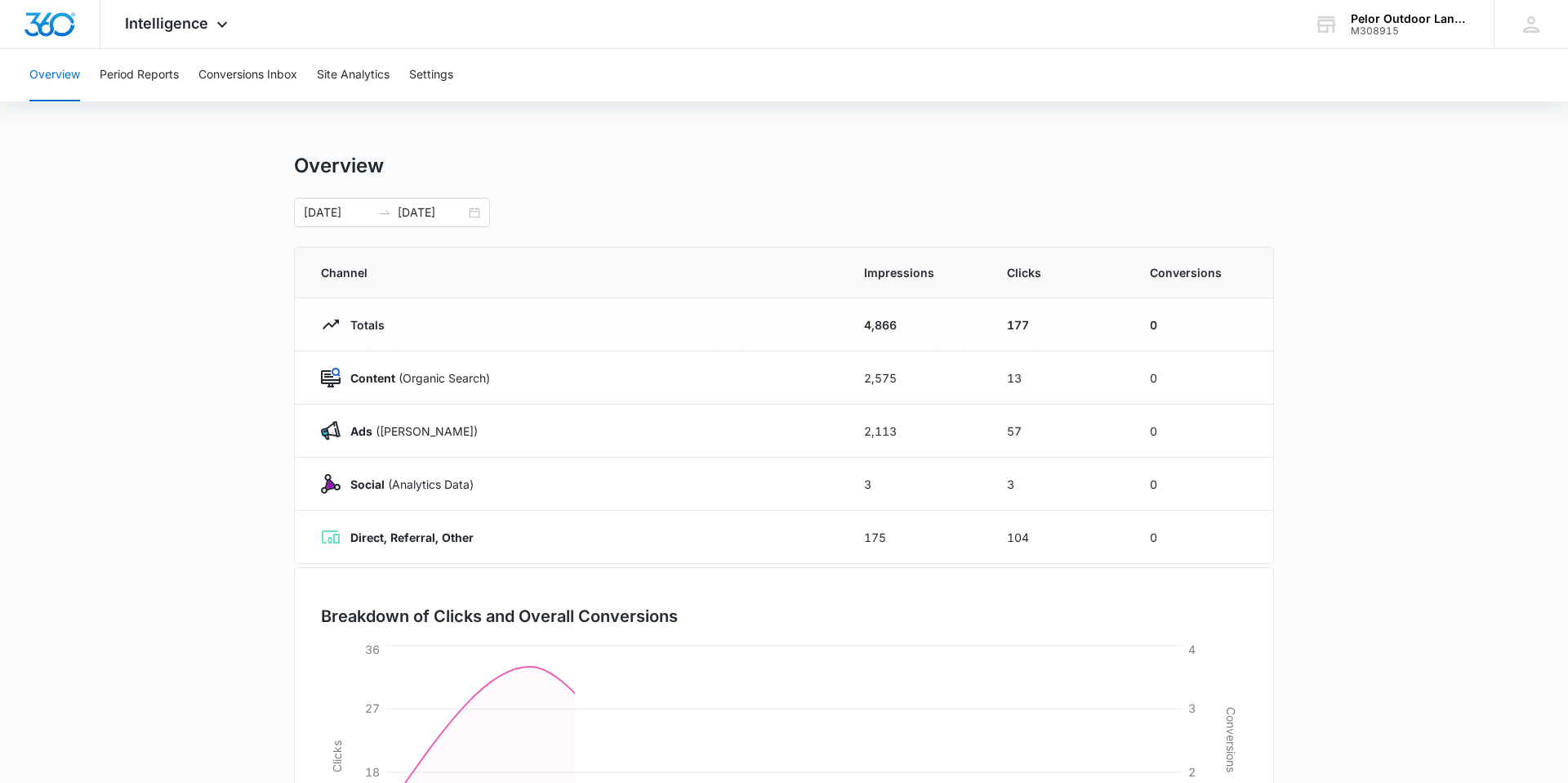
click at [51, 82] on button "Overview" at bounding box center [54, 75] width 51 height 52
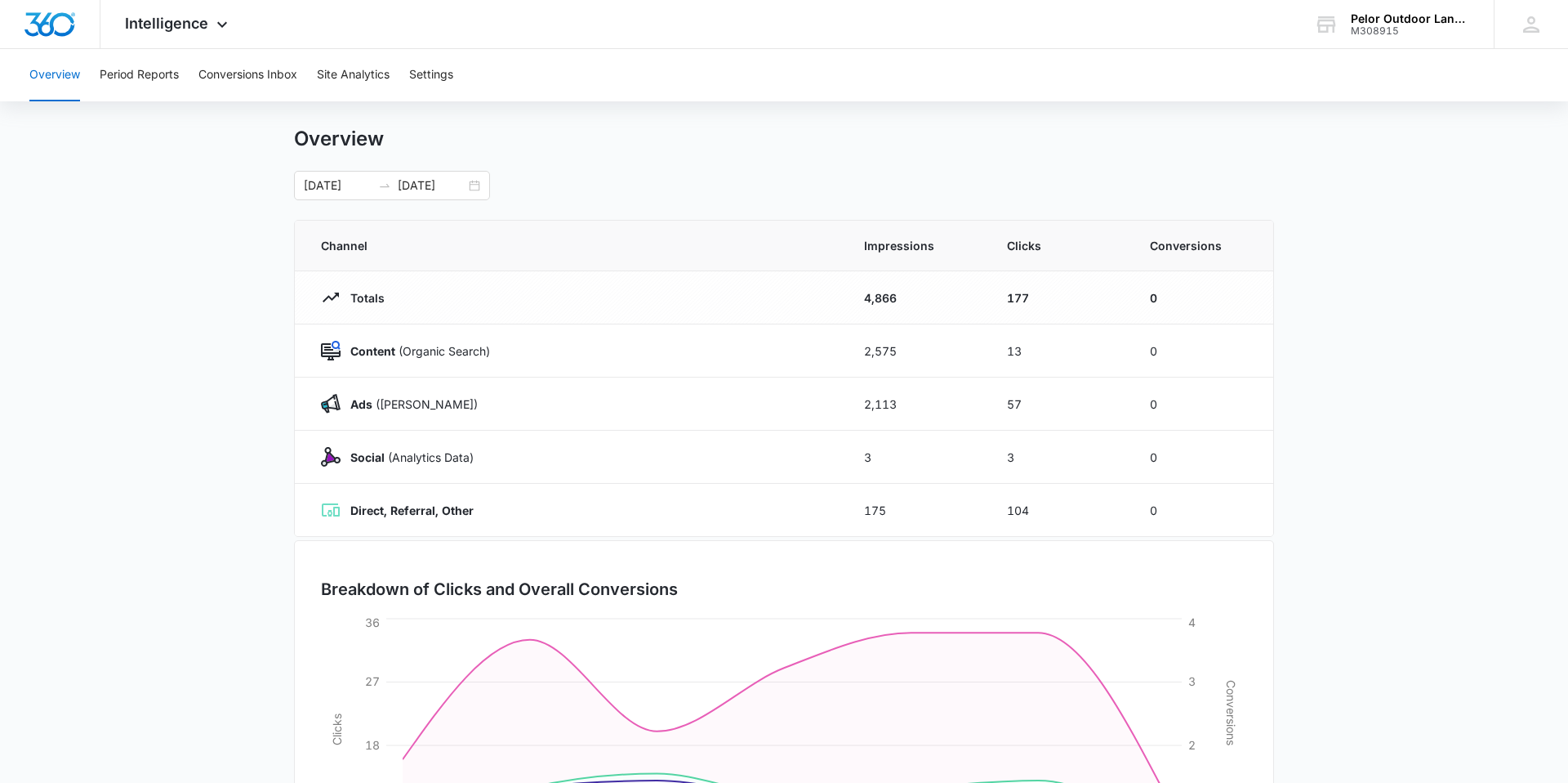
scroll to position [41, 0]
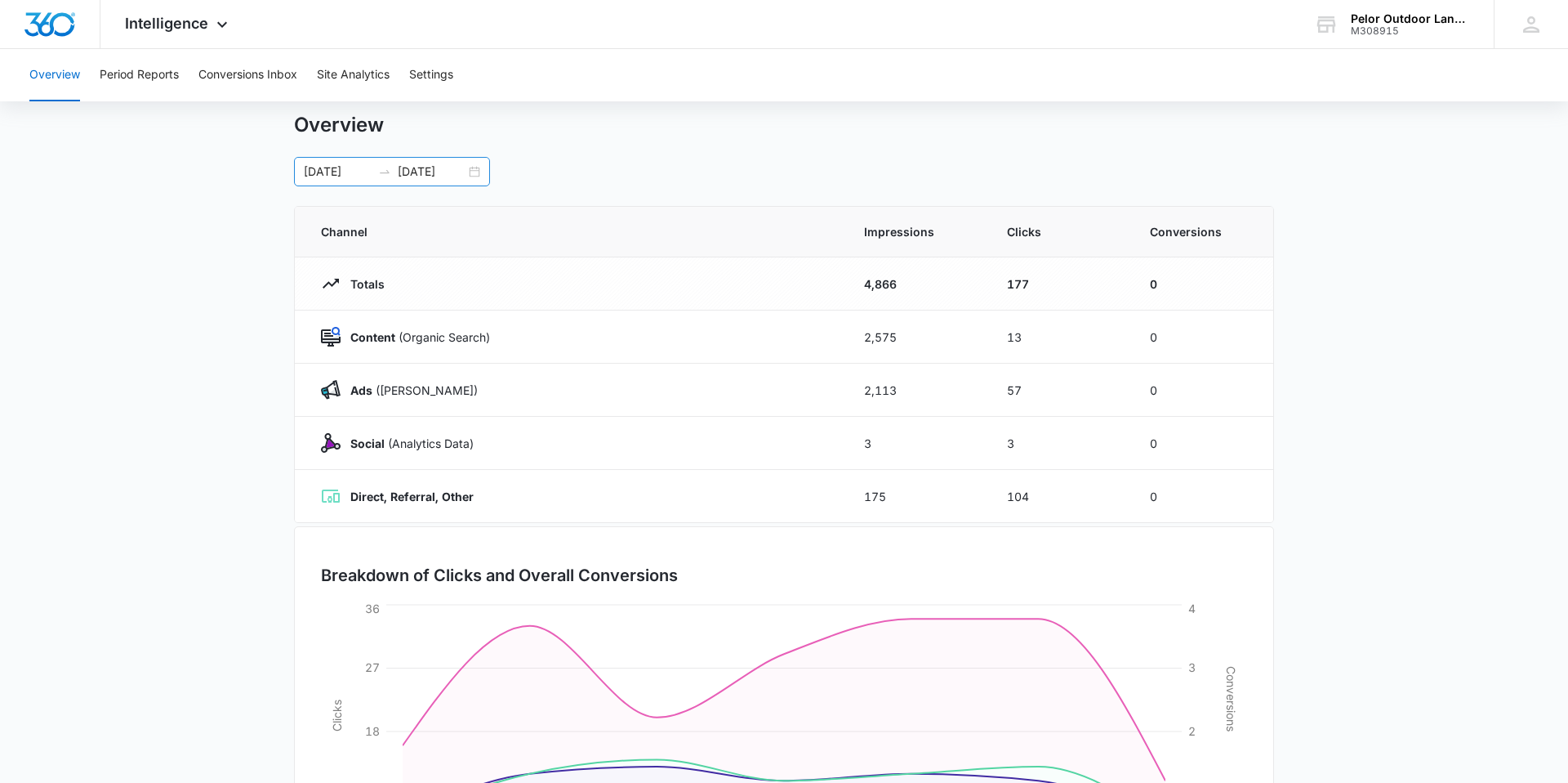
click at [341, 172] on input "[DATE]" at bounding box center [337, 172] width 67 height 18
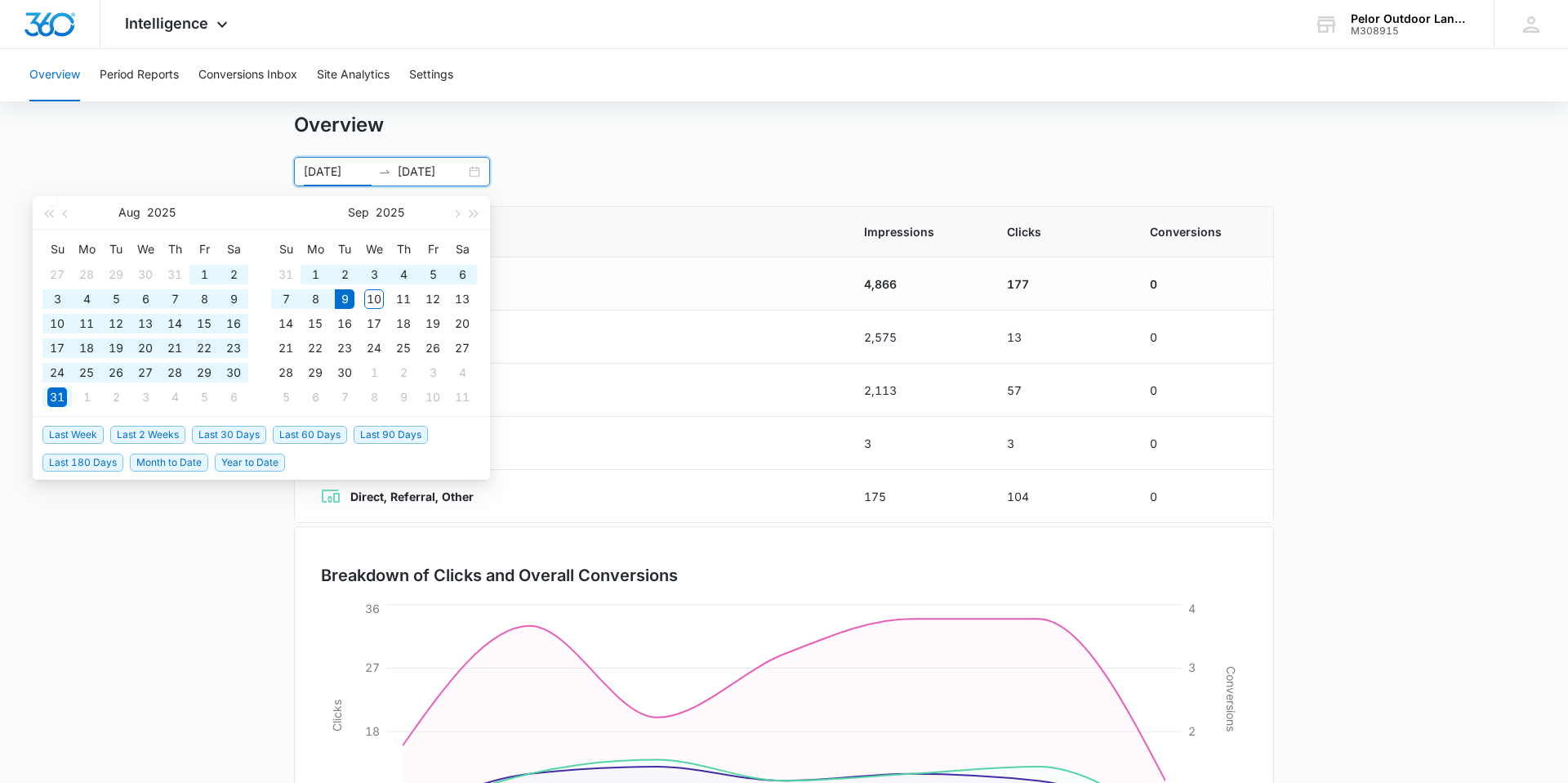
click at [226, 459] on span "Year to Date" at bounding box center [250, 462] width 70 height 18
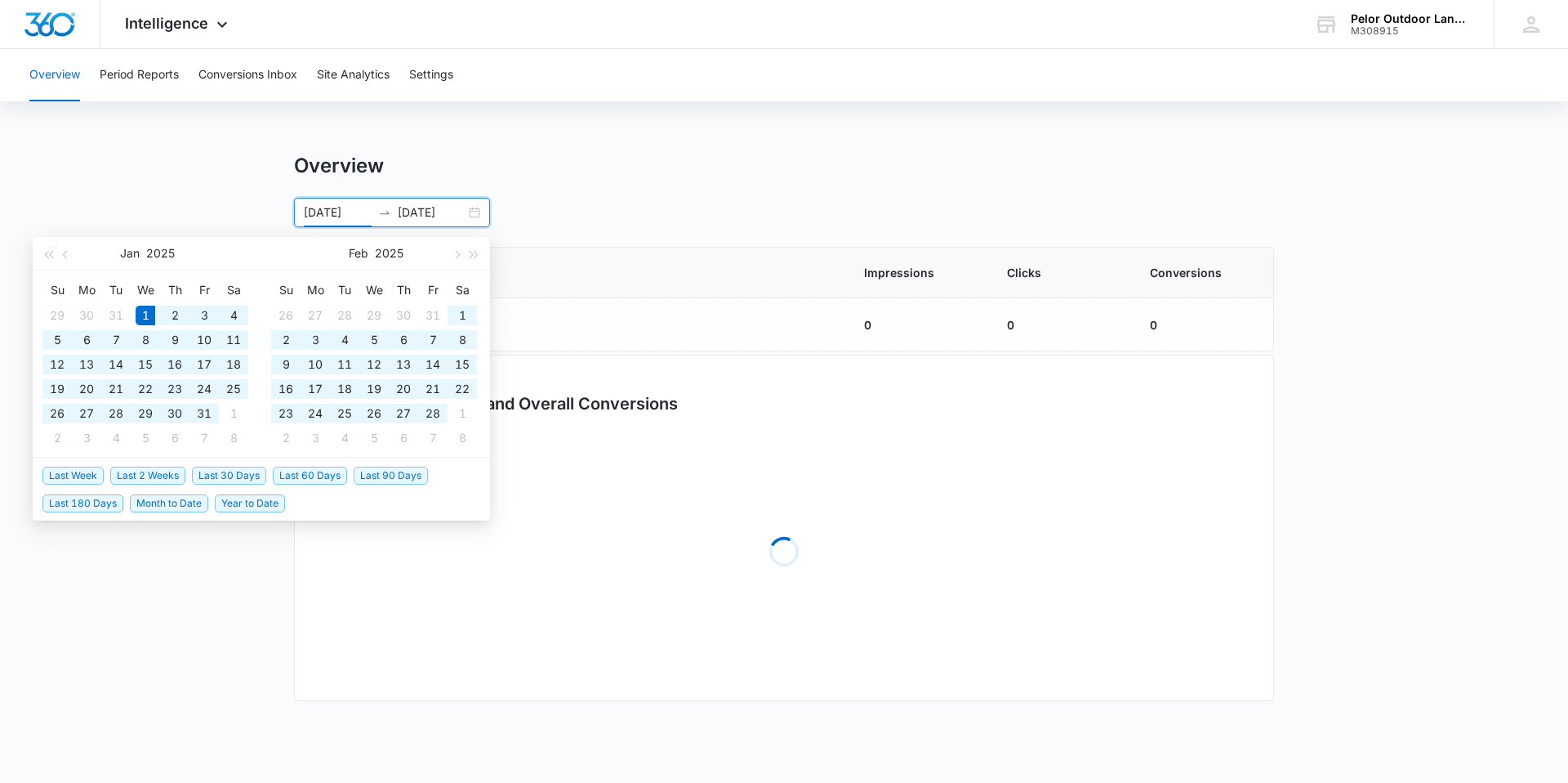
type input "[DATE]"
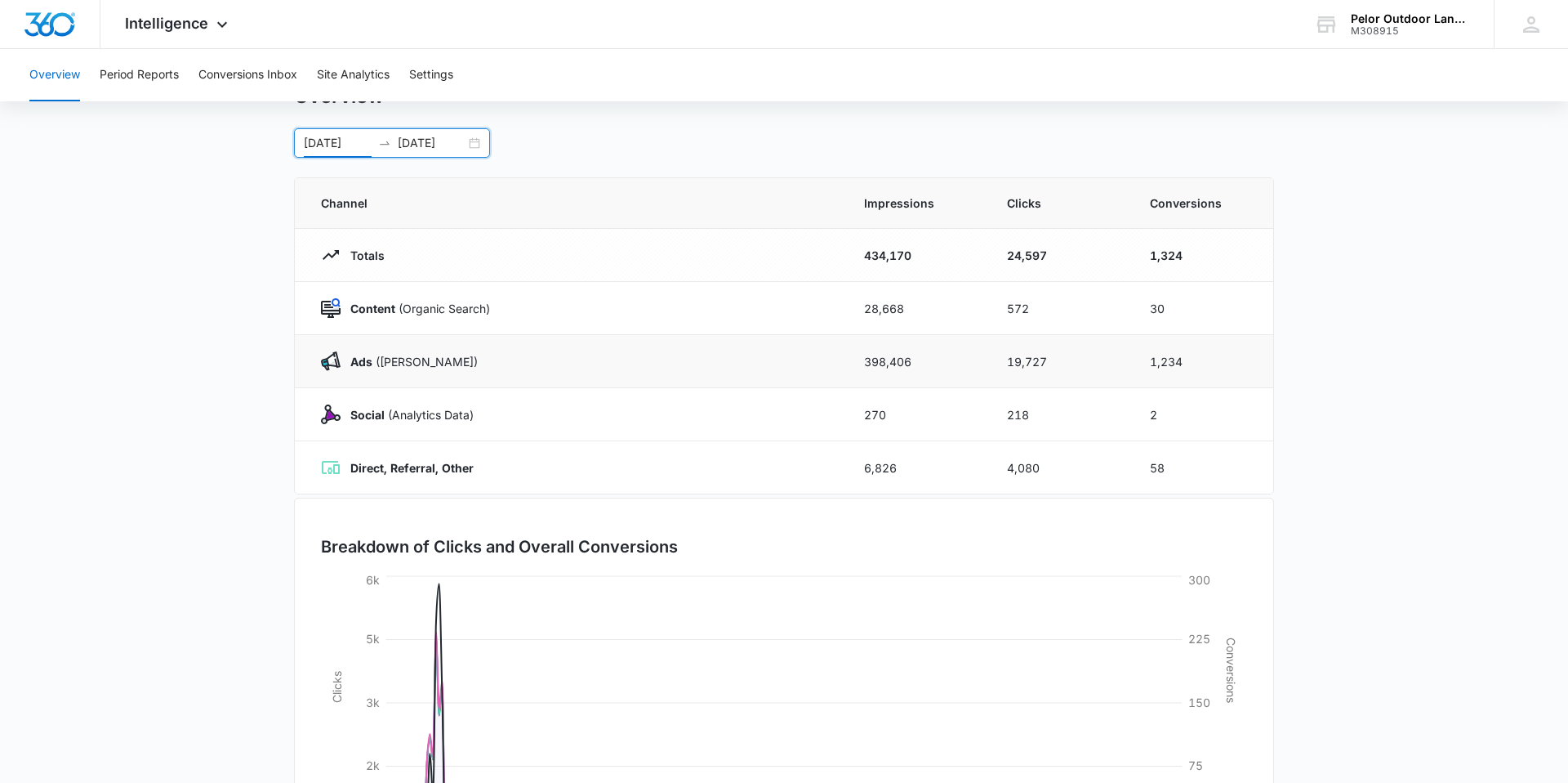
scroll to position [66, 0]
drag, startPoint x: 1149, startPoint y: 367, endPoint x: 1163, endPoint y: 362, distance: 14.9
click at [1163, 362] on td "1,234" at bounding box center [1202, 365] width 143 height 53
click at [1148, 370] on td "1,234" at bounding box center [1202, 365] width 143 height 53
drag, startPoint x: 1151, startPoint y: 366, endPoint x: 1199, endPoint y: 369, distance: 48.1
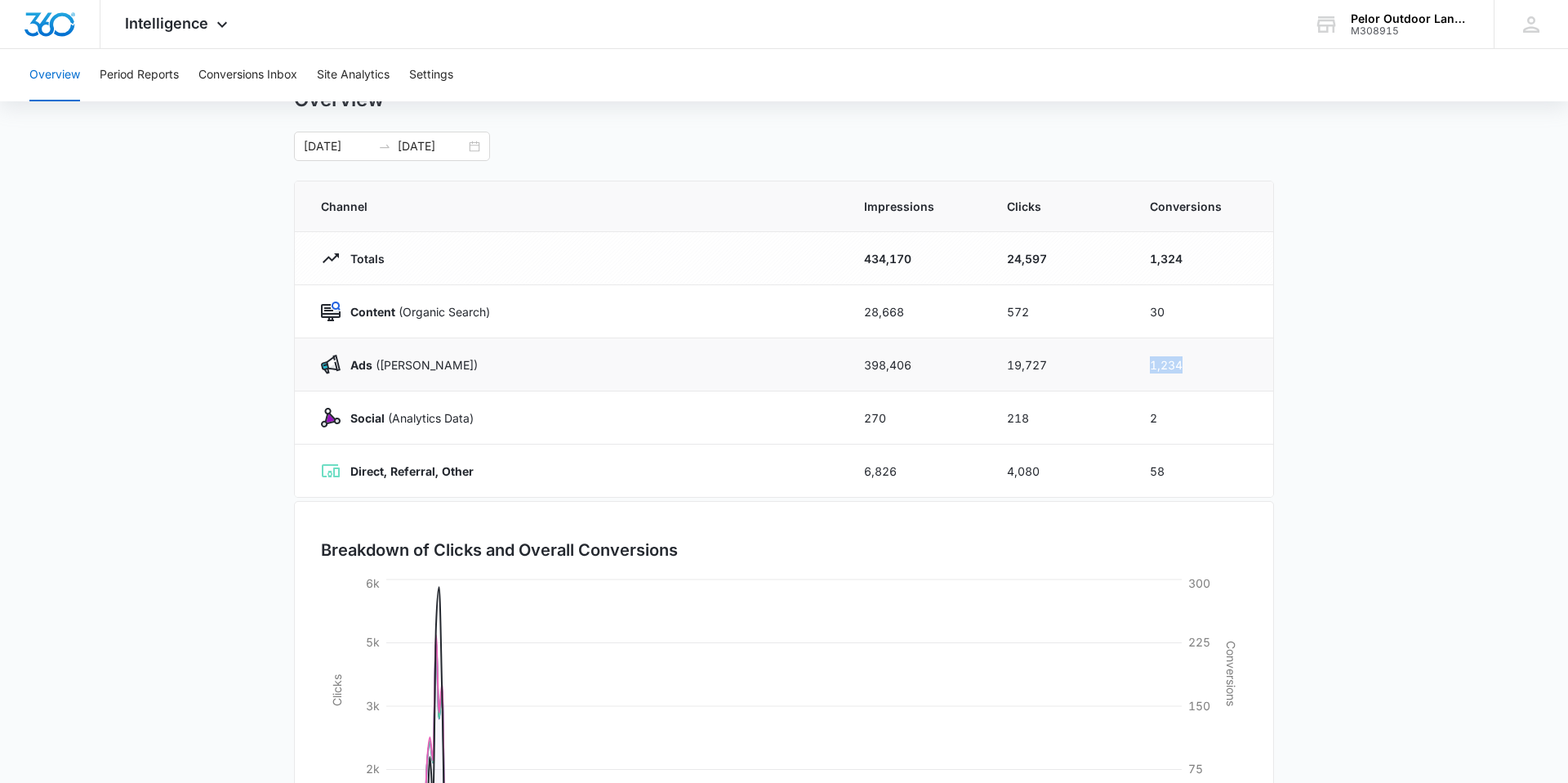
click at [1199, 369] on td "1,234" at bounding box center [1202, 365] width 143 height 53
click at [1199, 368] on td "1,234" at bounding box center [1202, 365] width 143 height 53
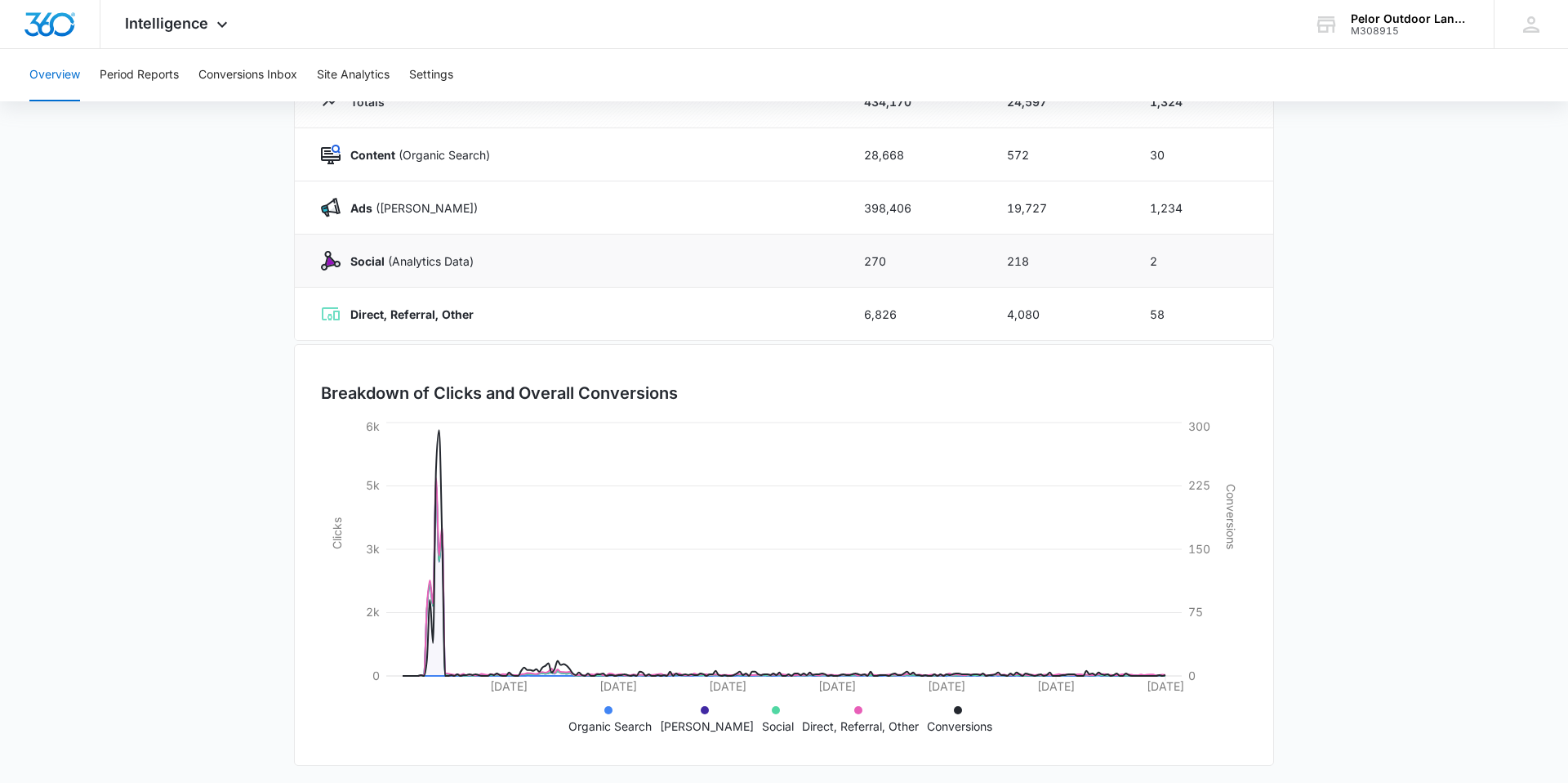
scroll to position [229, 0]
